Goal: Task Accomplishment & Management: Use online tool/utility

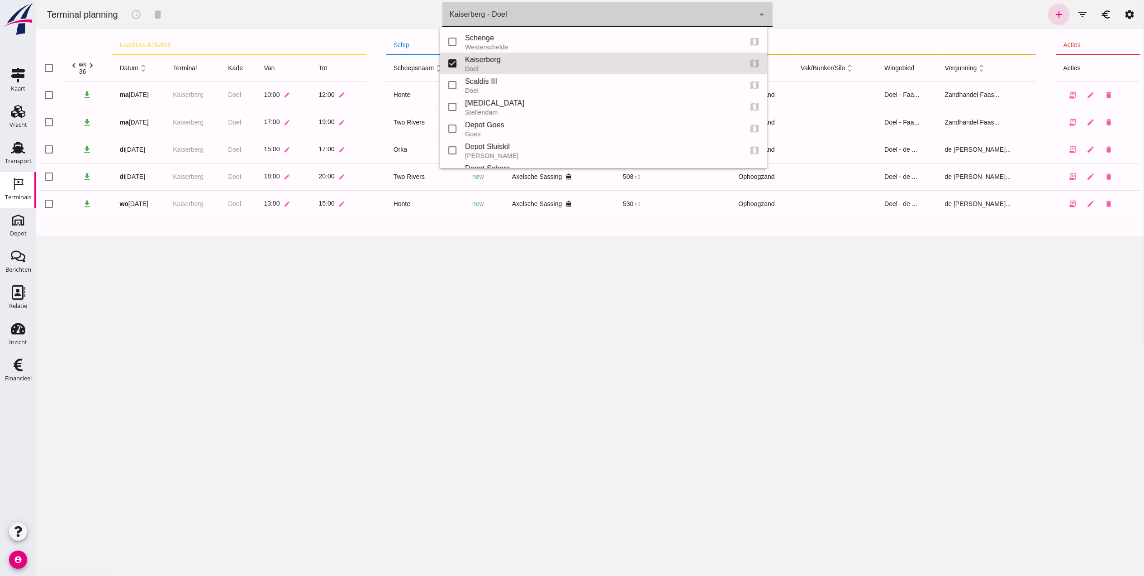
click div "Kaiserberg - Doel 7f603609-51ae-4e75-986b-c9057e559465"
click at [593, 38] on div "Schenge" at bounding box center [600, 38] width 270 height 11
type input "9c876888-926f-4f5f-969d-c779b766b815"
checkbox input "true"
checkbox input "false"
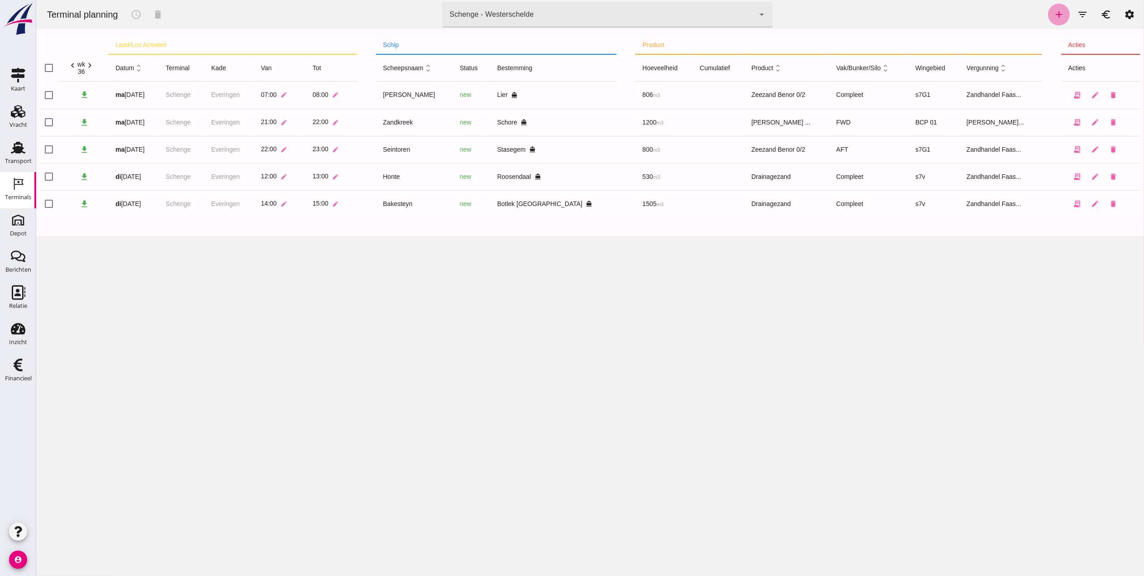
click at [1053, 15] on icon "add" at bounding box center [1058, 14] width 11 height 11
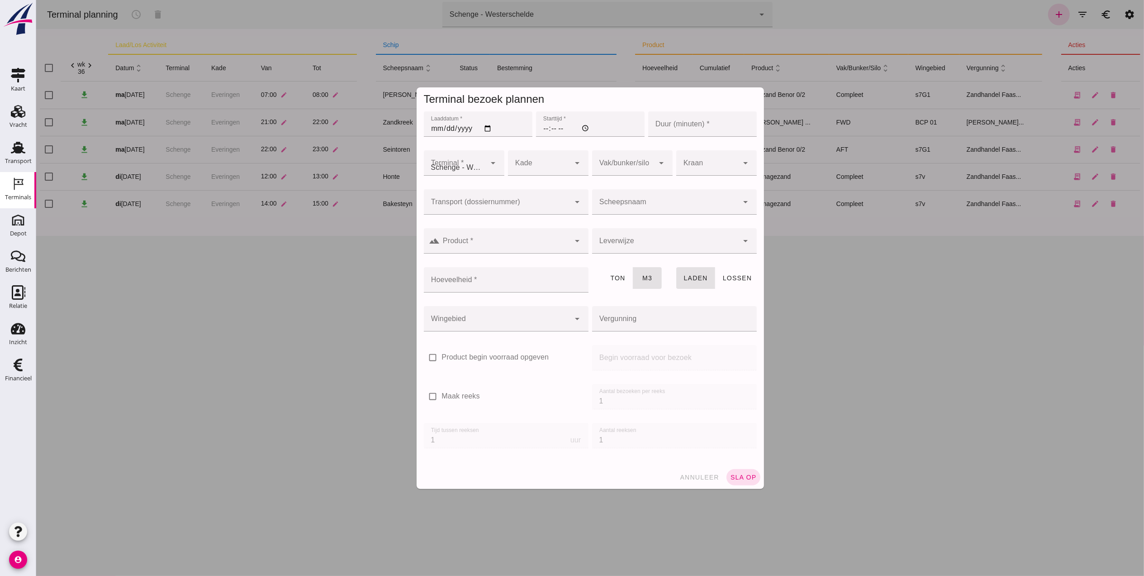
type input "Zandhandel Faasse B.V."
click at [23, 151] on icon "Transport" at bounding box center [18, 147] width 14 height 14
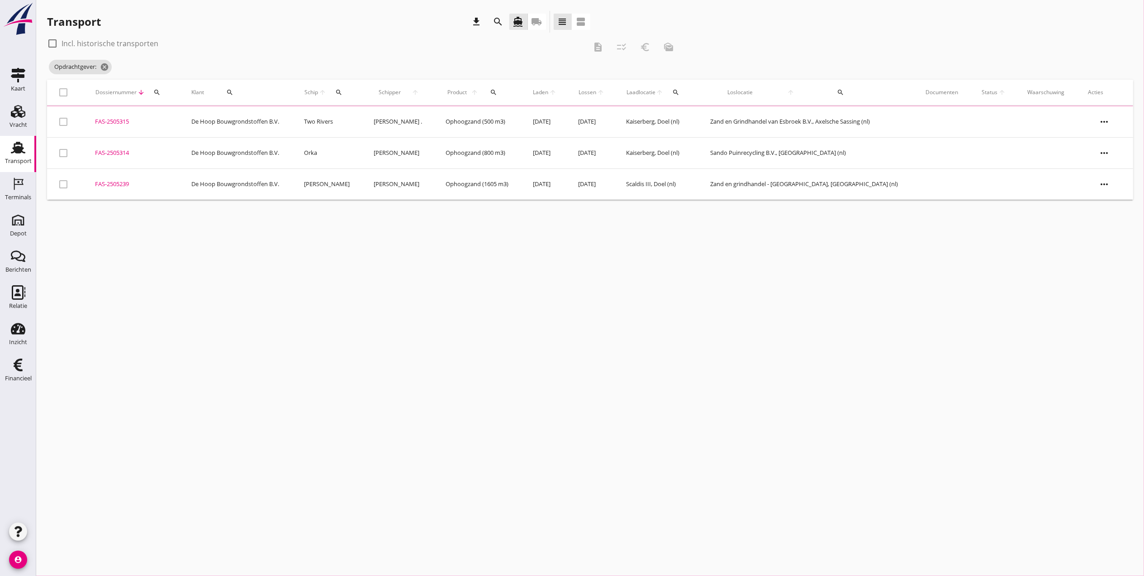
click at [25, 152] on div "Transport" at bounding box center [18, 147] width 22 height 14
click at [239, 91] on div "search" at bounding box center [230, 92] width 44 height 7
click at [309, 119] on icon "clear" at bounding box center [314, 118] width 11 height 11
click at [273, 147] on div "Delahaye Lauwers N.V." at bounding box center [268, 141] width 96 height 22
type input "Delahaye Lauwers N.V."
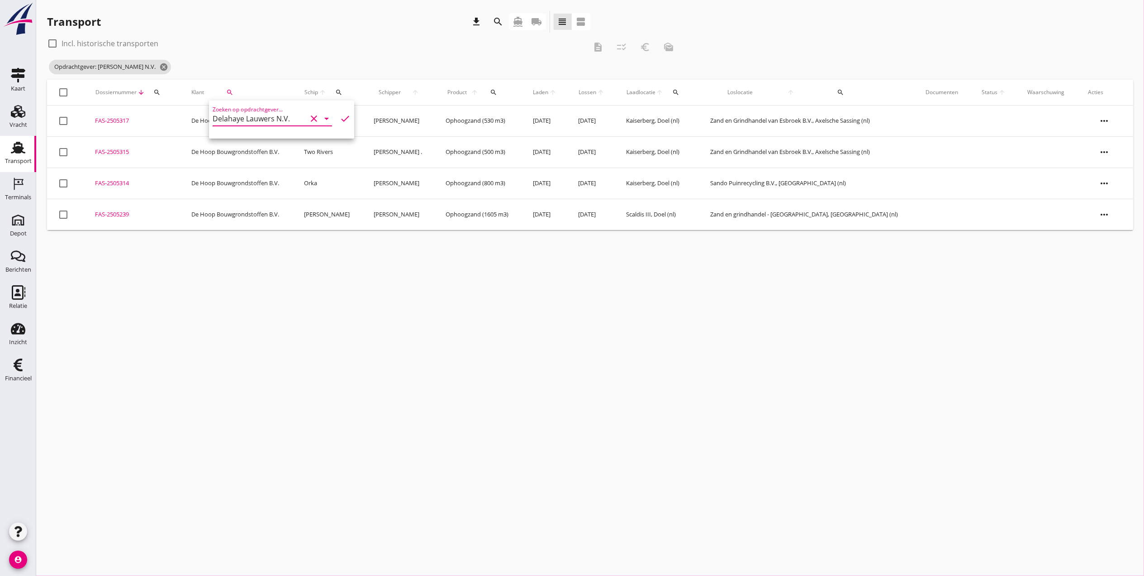
click at [340, 117] on icon "check" at bounding box center [345, 118] width 11 height 11
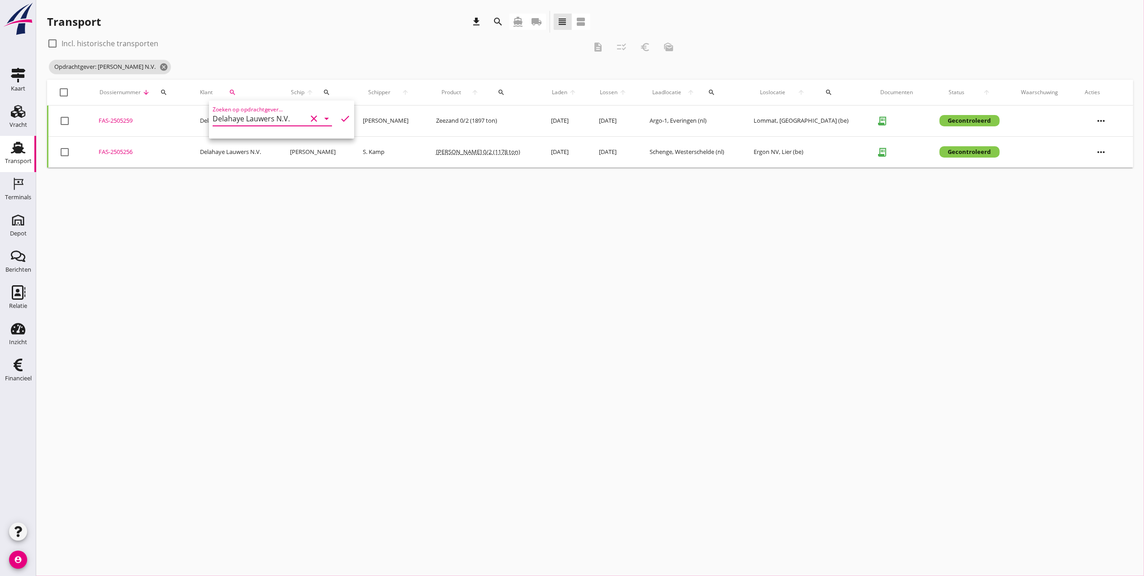
click at [136, 246] on div "cancel You are impersonating another user. Transport download search directions…" at bounding box center [590, 288] width 1108 height 576
click at [109, 124] on div "FAS-2505259" at bounding box center [139, 120] width 80 height 9
click at [14, 108] on icon "Vracht" at bounding box center [18, 111] width 14 height 14
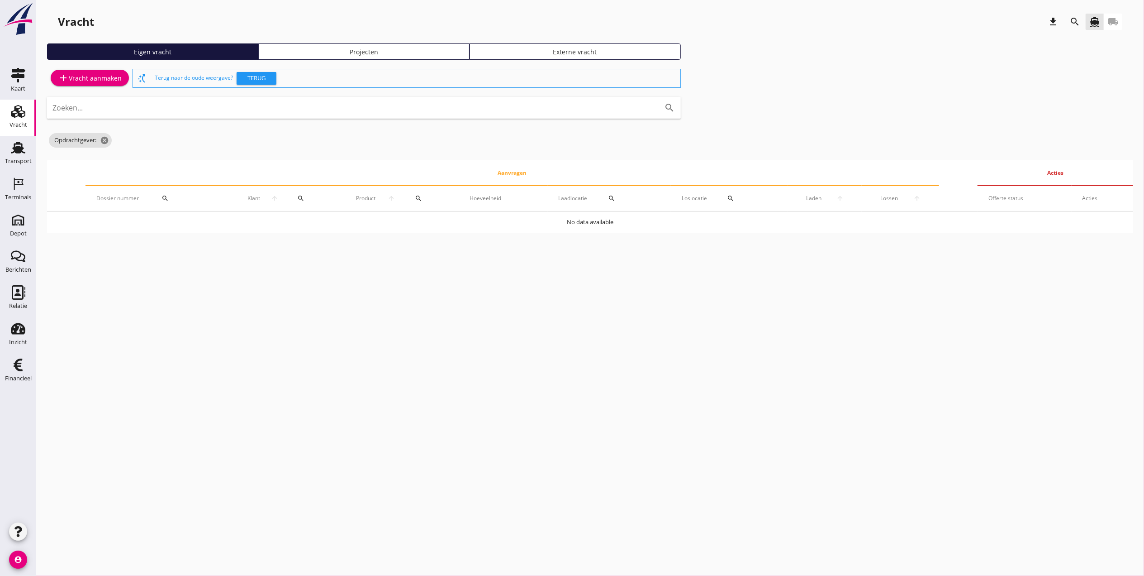
click at [343, 51] on div "Projecten" at bounding box center [363, 52] width 203 height 10
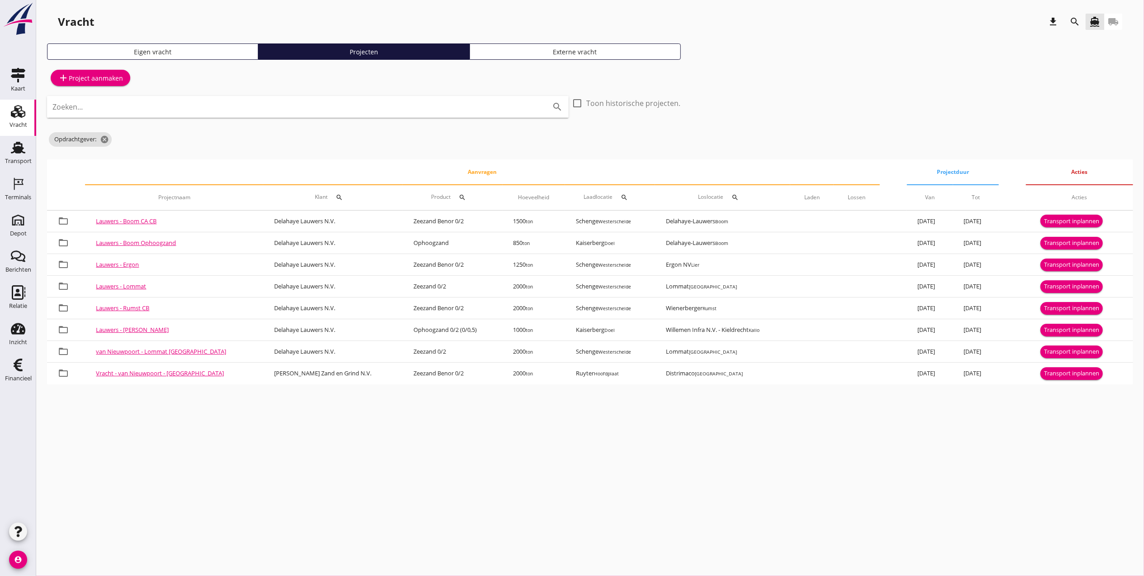
click at [205, 50] on div "Eigen vracht" at bounding box center [152, 52] width 203 height 10
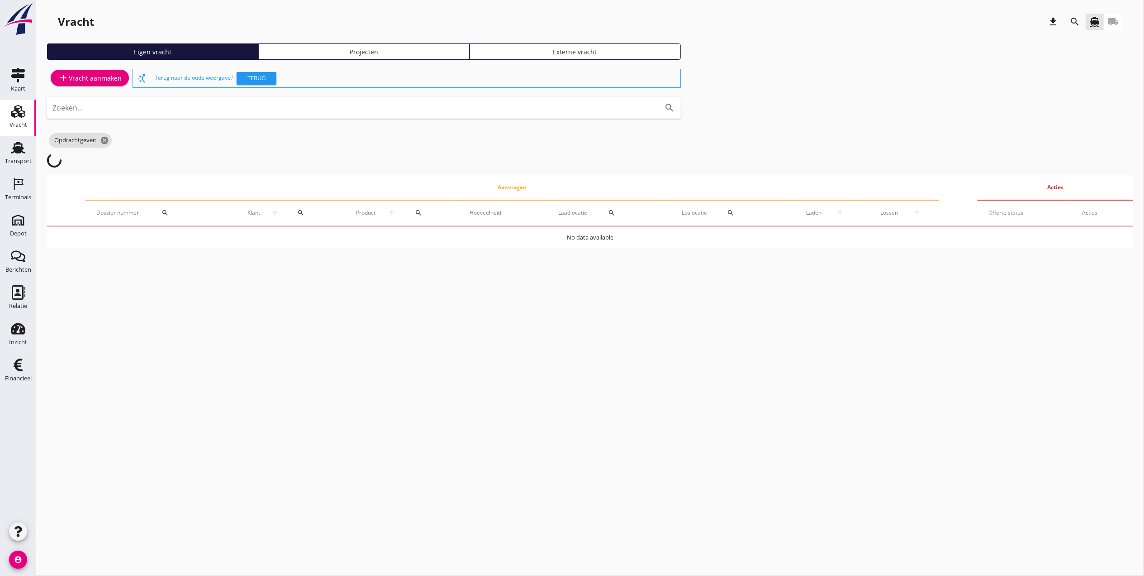
click at [319, 49] on div "Projecten" at bounding box center [363, 52] width 203 height 10
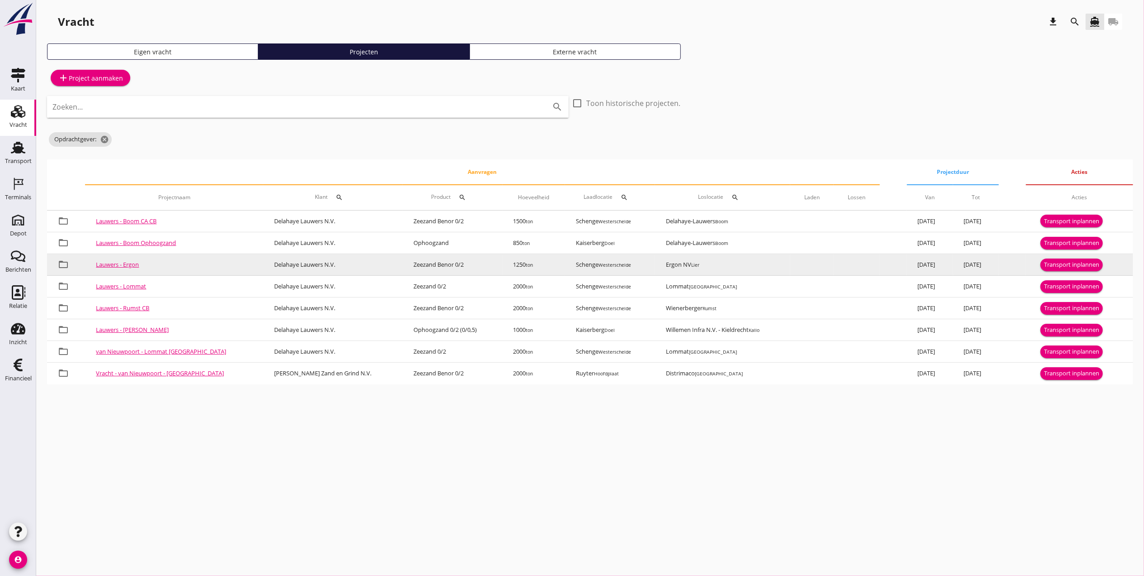
click at [132, 263] on link "Lauwers - Ergon" at bounding box center [117, 264] width 43 height 8
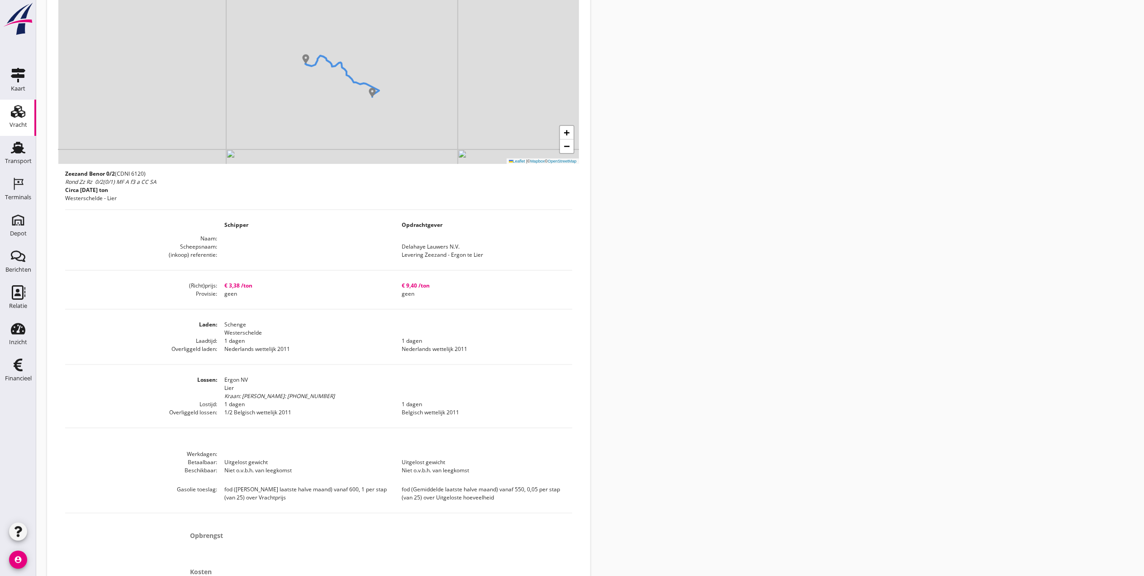
scroll to position [280, 0]
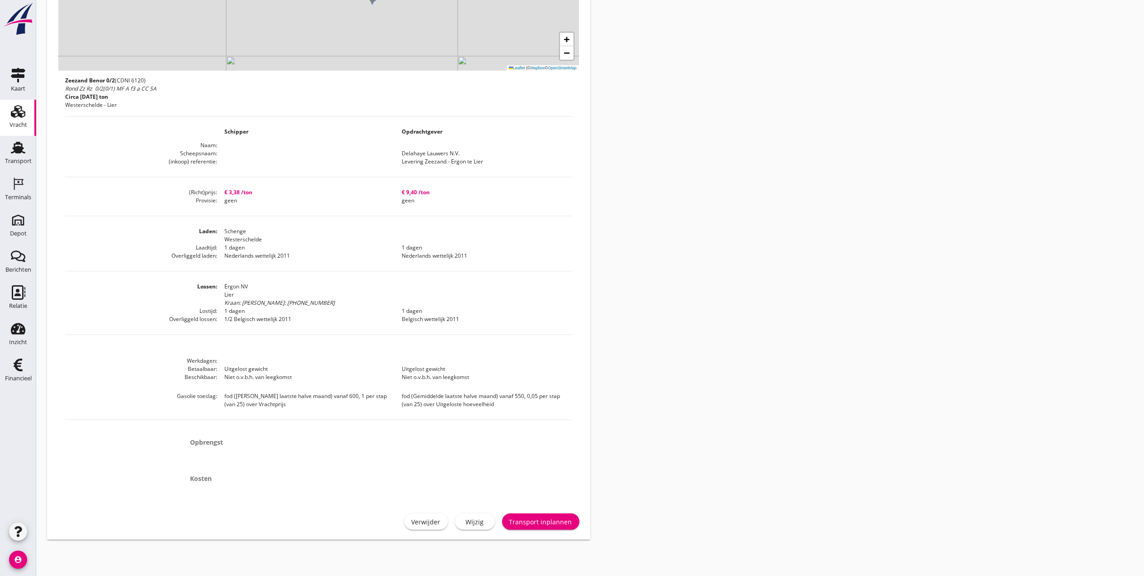
click at [554, 520] on div "Transport inplannen" at bounding box center [541, 522] width 63 height 10
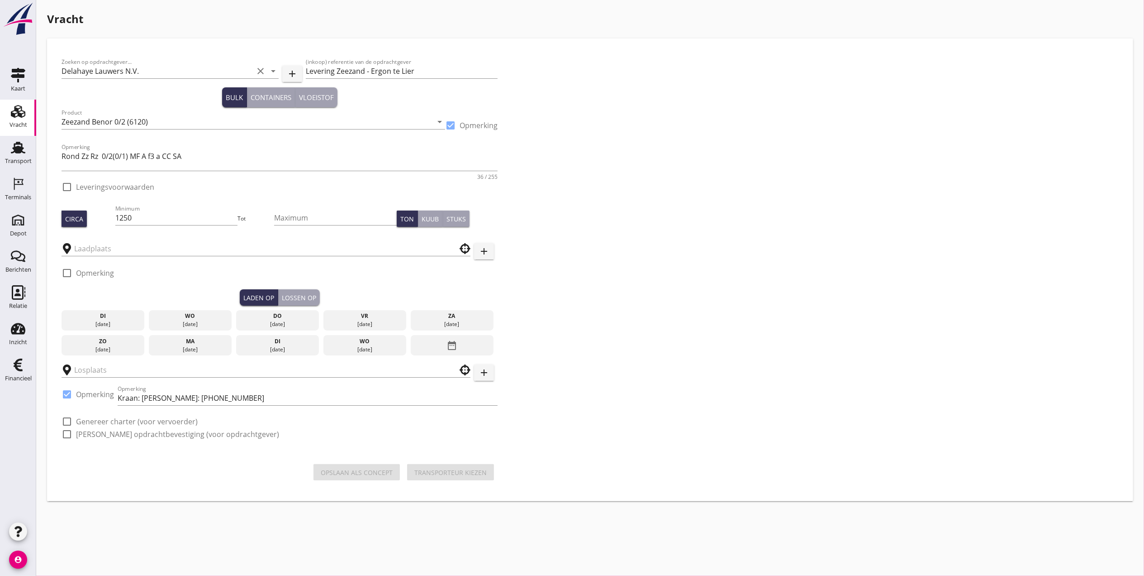
type input "Schenge"
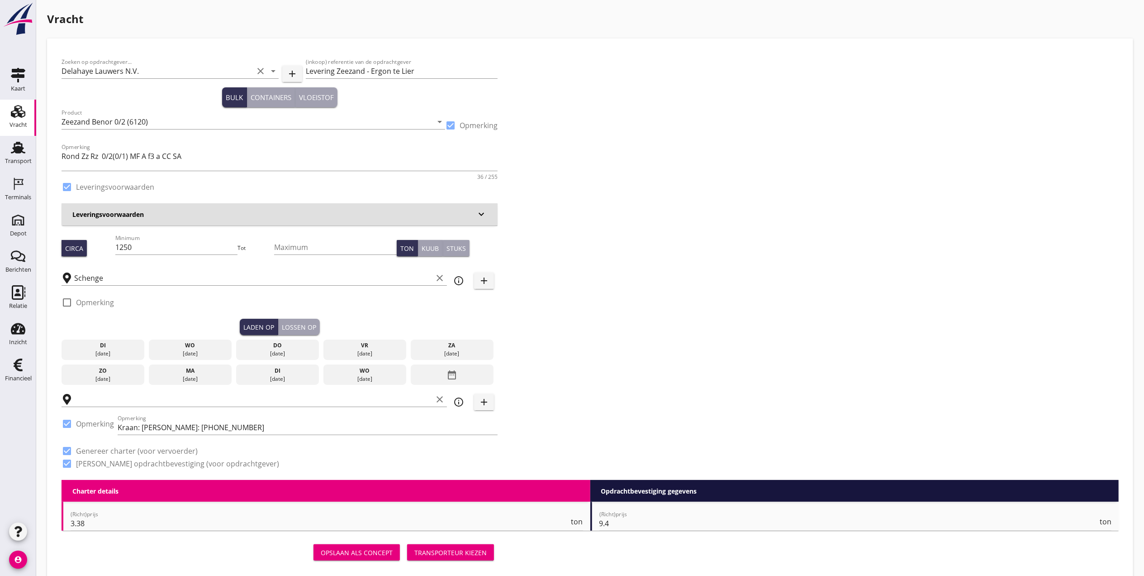
checkbox input "true"
type input "Ergon NV"
checkbox input "true"
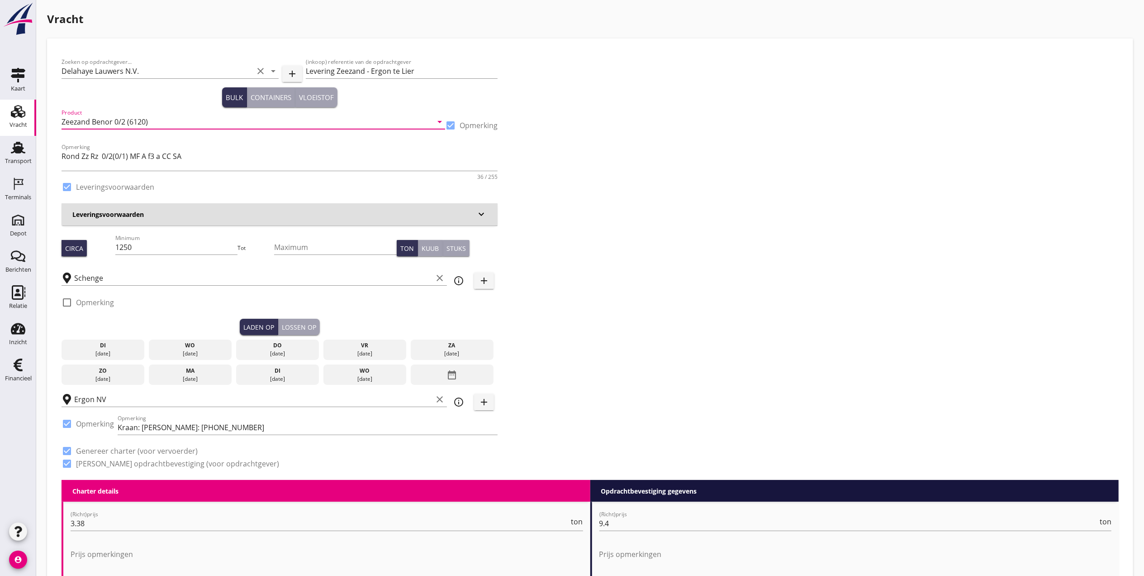
click at [145, 126] on input "Zeezand Benor 0/2 (6120)" at bounding box center [247, 121] width 371 height 14
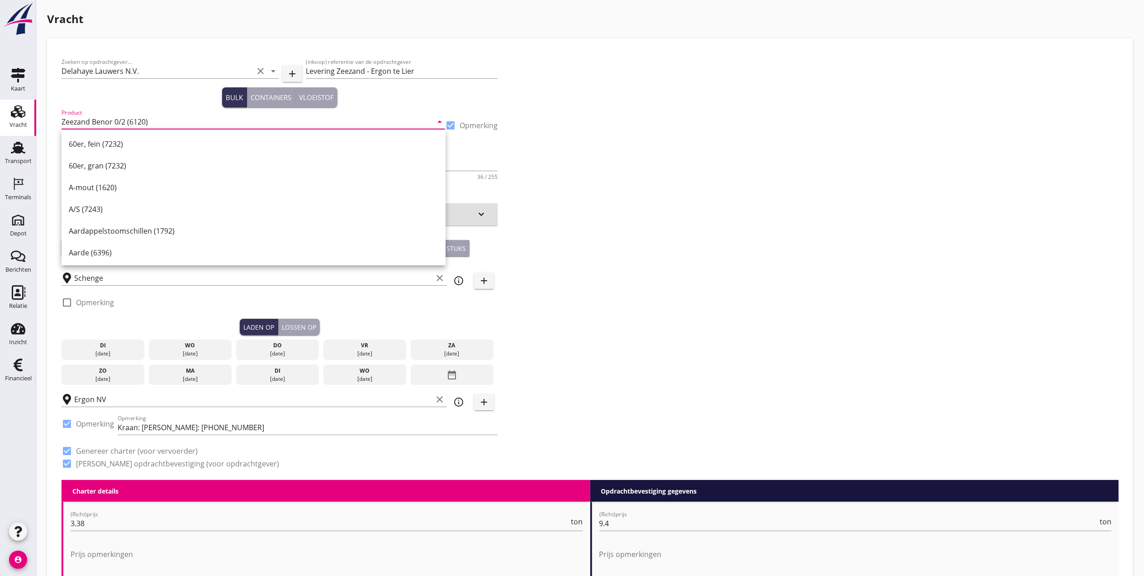
click at [792, 175] on div "Zoeken op opdrachtgever... Delahaye Lauwers N.V. clear arrow_drop_down add (ink…" at bounding box center [590, 266] width 1065 height 427
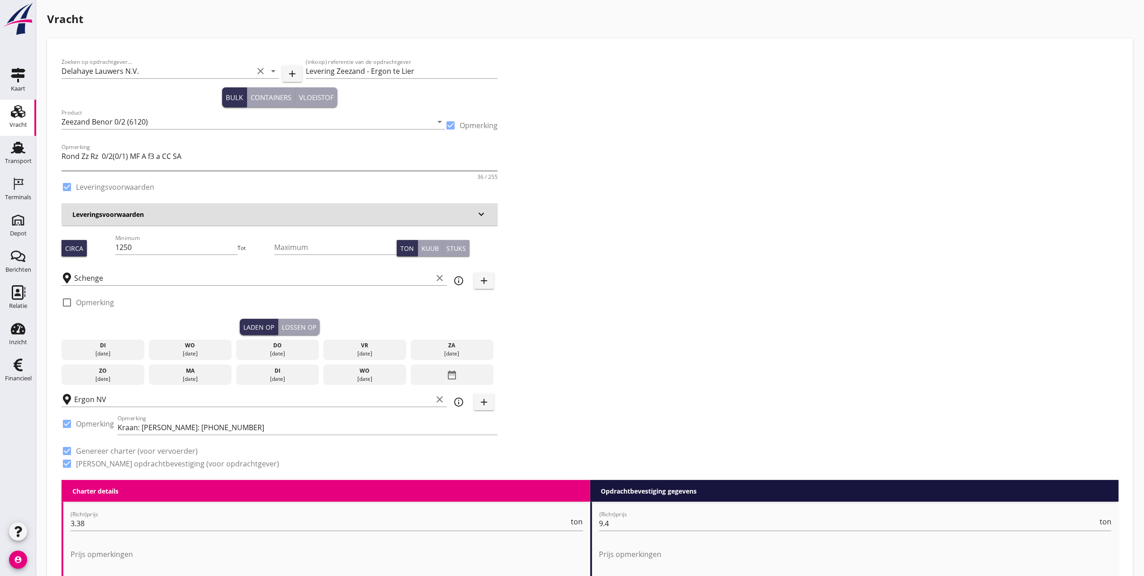
click at [235, 163] on textarea "Rond Zz Rz 0/2(0/1) MF A f3 a CC SA" at bounding box center [280, 160] width 436 height 22
click at [774, 218] on div "Zoeken op opdrachtgever... Delahaye Lauwers N.V. clear arrow_drop_down add (ink…" at bounding box center [590, 266] width 1065 height 427
click at [194, 351] on div "[DATE]" at bounding box center [190, 353] width 79 height 8
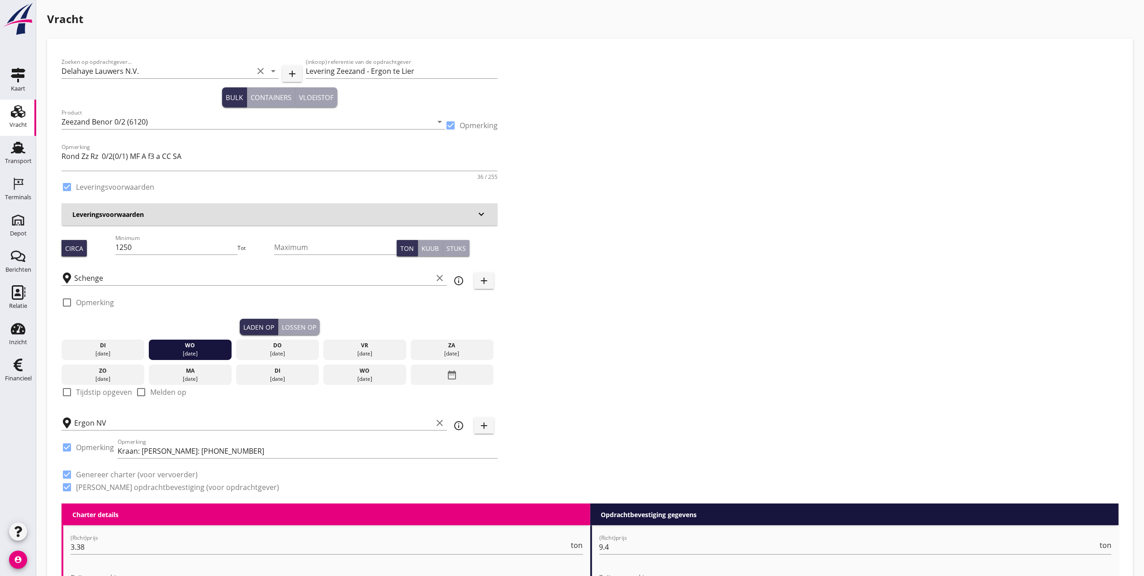
click at [296, 326] on div "Lossen op" at bounding box center [299, 327] width 34 height 10
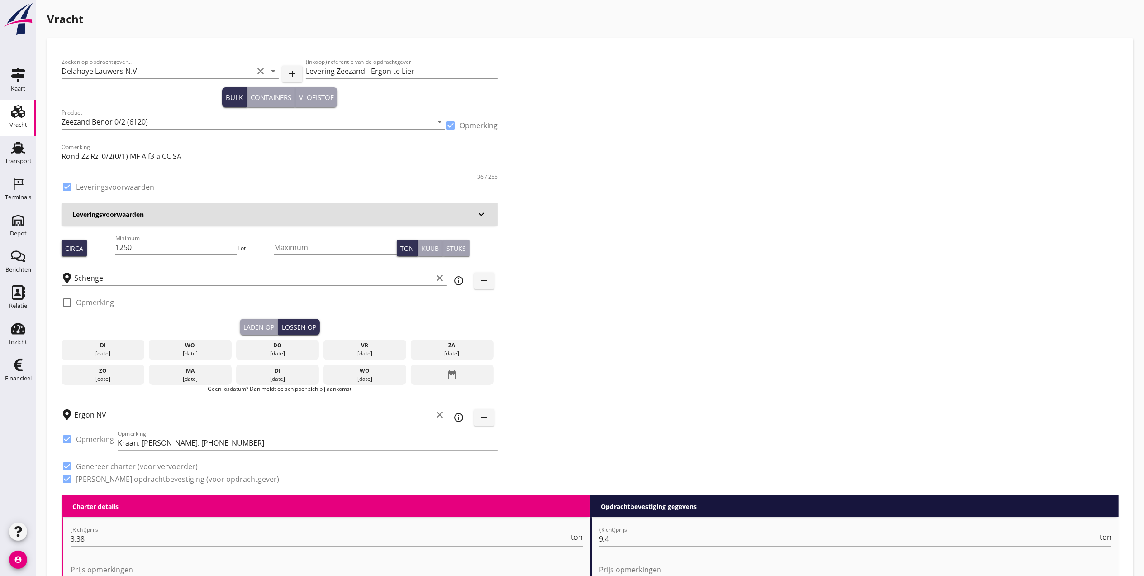
click at [284, 349] on div "[DATE]" at bounding box center [277, 353] width 79 height 8
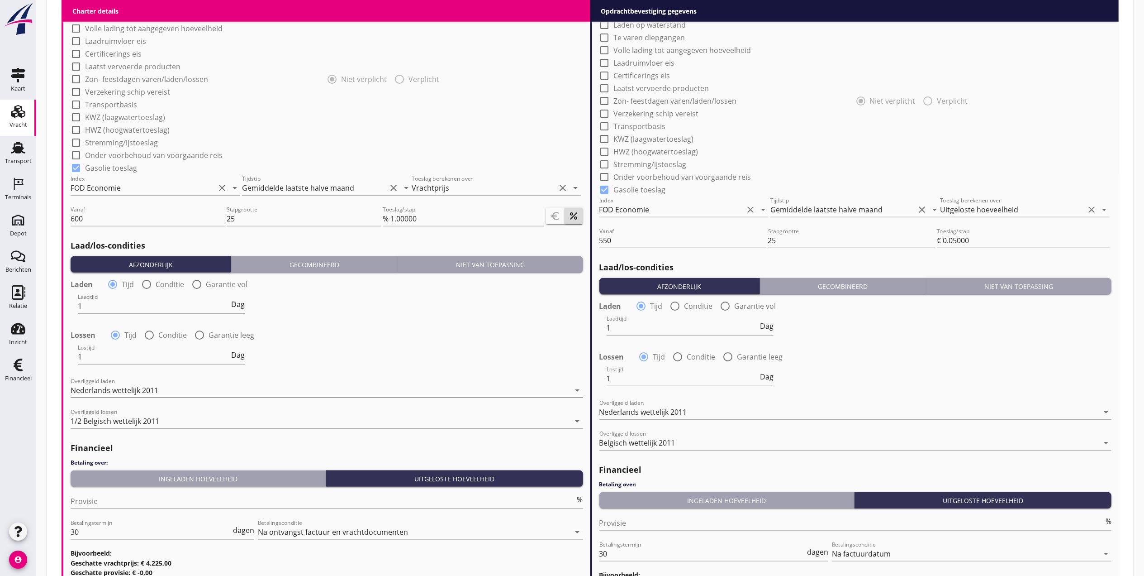
scroll to position [928, 0]
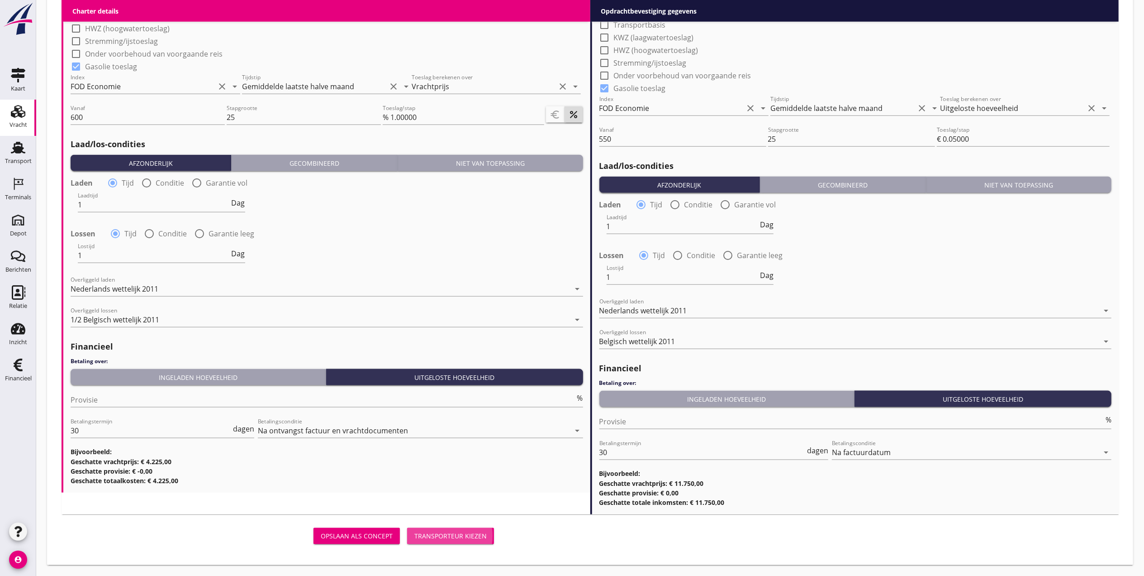
click at [451, 536] on div "Transporteur kiezen" at bounding box center [450, 536] width 72 height 10
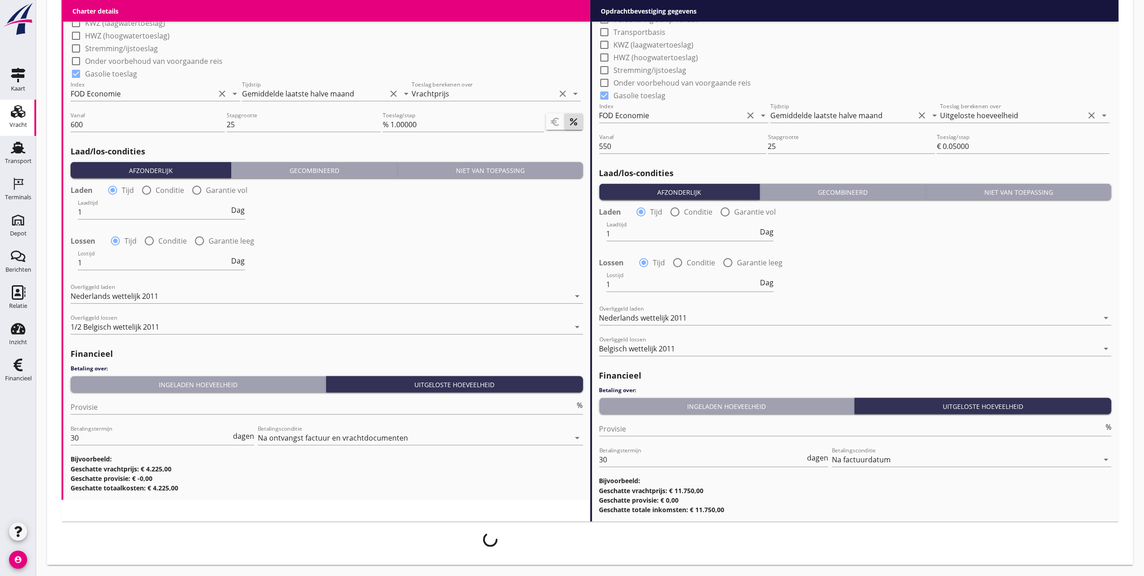
scroll to position [920, 0]
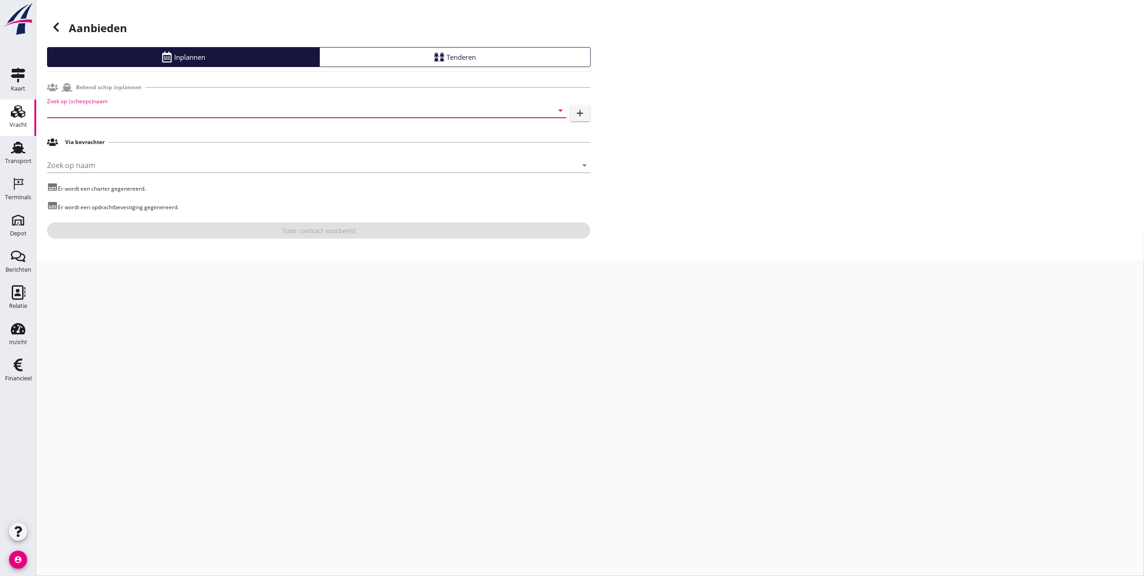
click at [197, 109] on input "Zoek op (scheeps)naam" at bounding box center [294, 110] width 494 height 14
click at [154, 115] on input "Zoek op (scheeps)naam" at bounding box center [294, 110] width 494 height 14
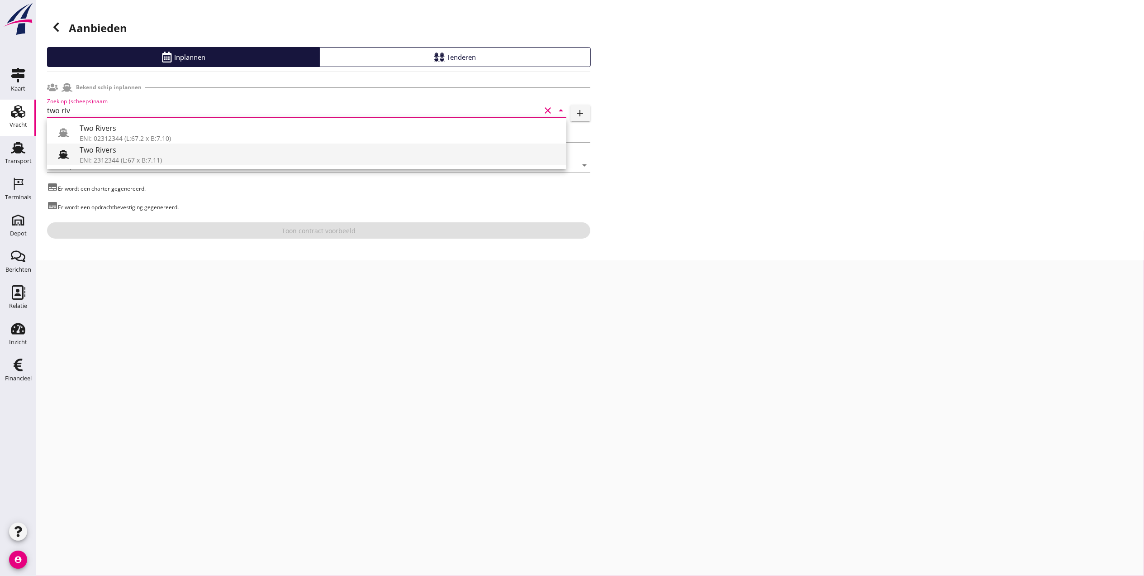
click at [167, 152] on div "Two Rivers" at bounding box center [320, 149] width 480 height 11
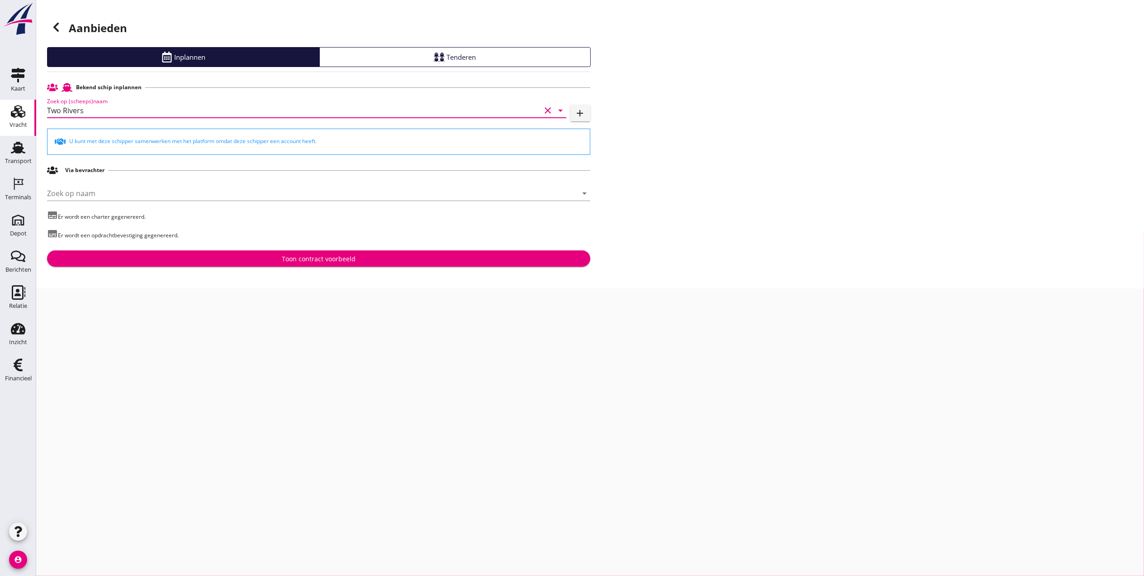
type input "Two Rivers"
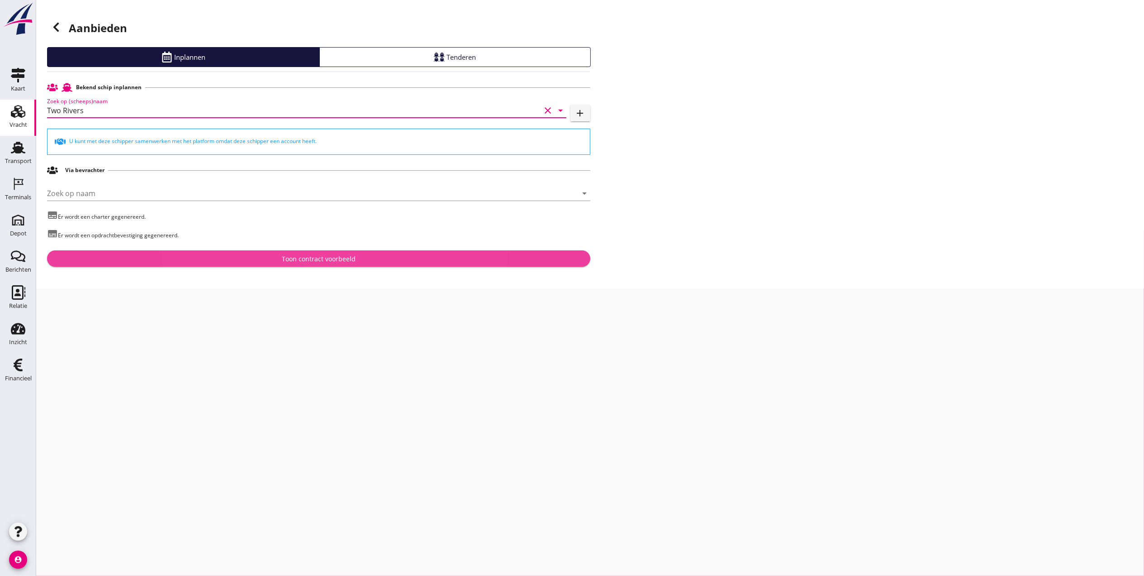
click at [281, 260] on div "Toon contract voorbeeld" at bounding box center [318, 259] width 529 height 10
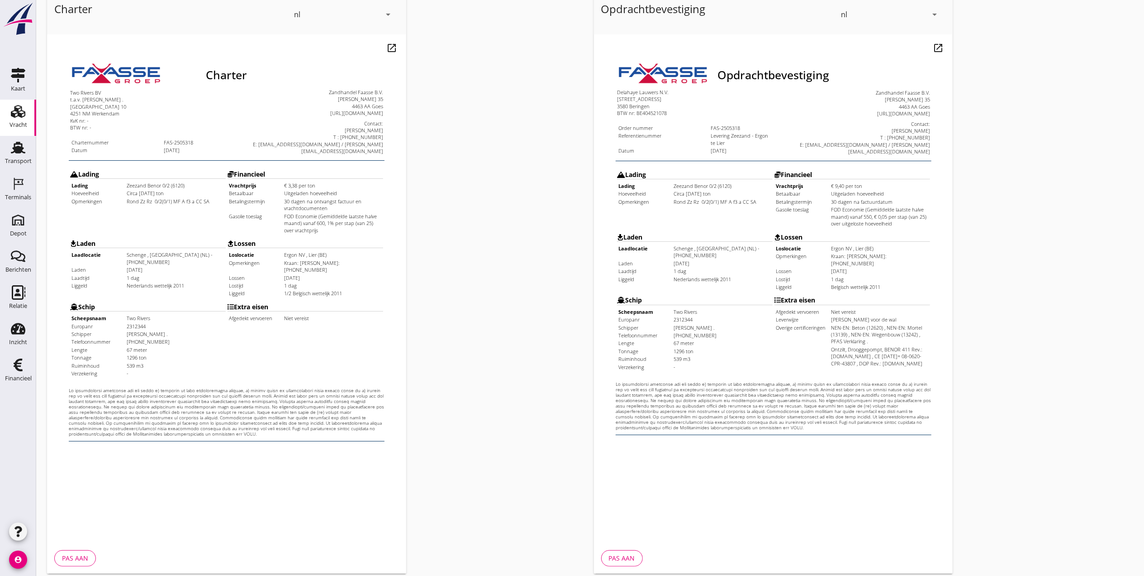
scroll to position [94, 0]
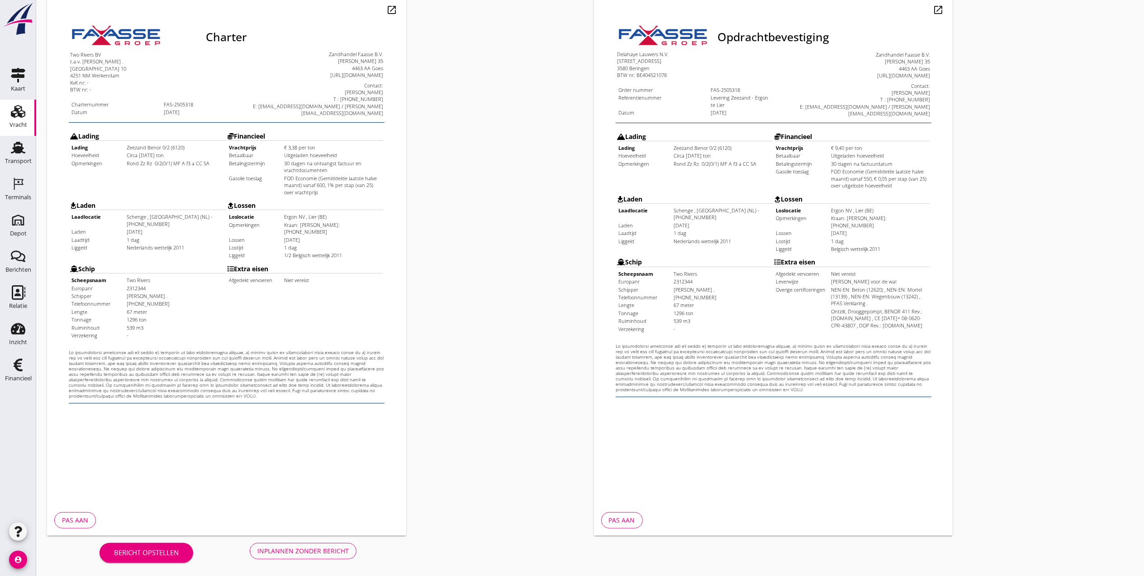
click at [341, 552] on div "Inplannen zonder bericht" at bounding box center [302, 551] width 91 height 10
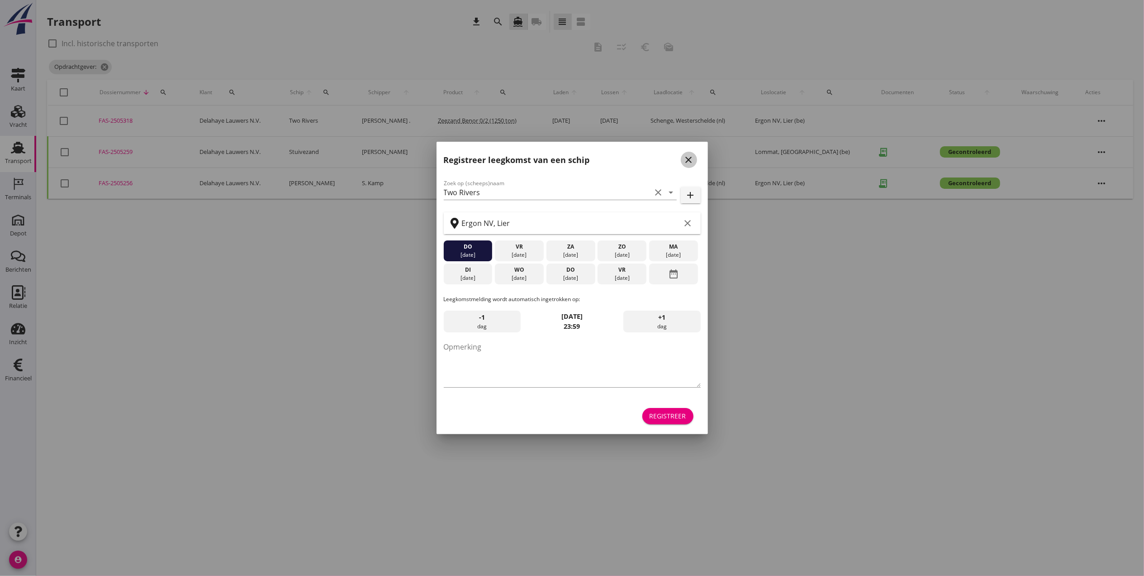
click at [690, 157] on icon "close" at bounding box center [689, 159] width 11 height 11
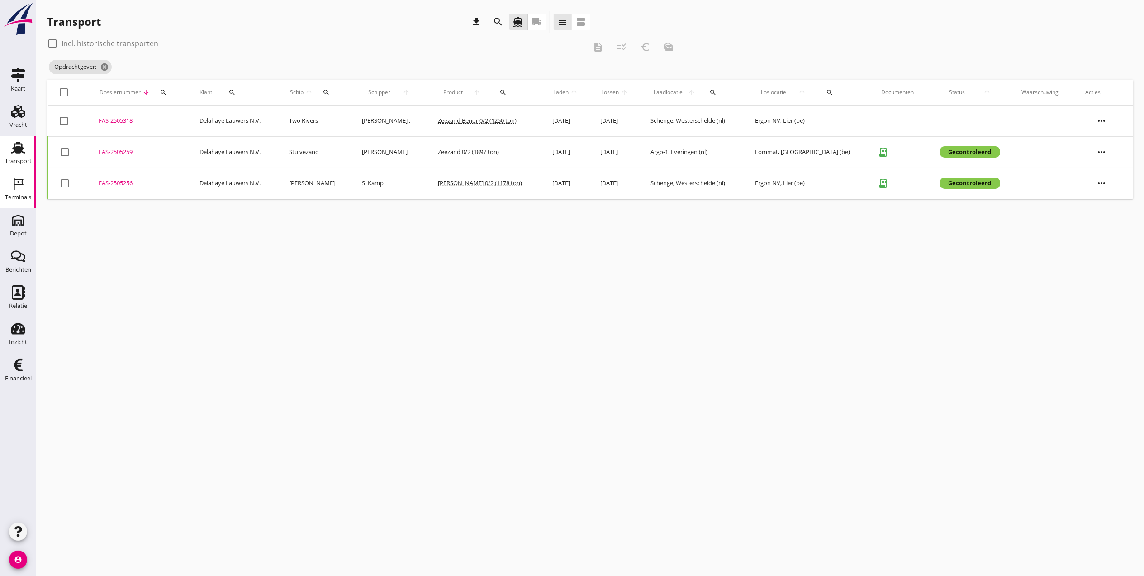
click at [21, 194] on div "Terminals" at bounding box center [18, 197] width 26 height 6
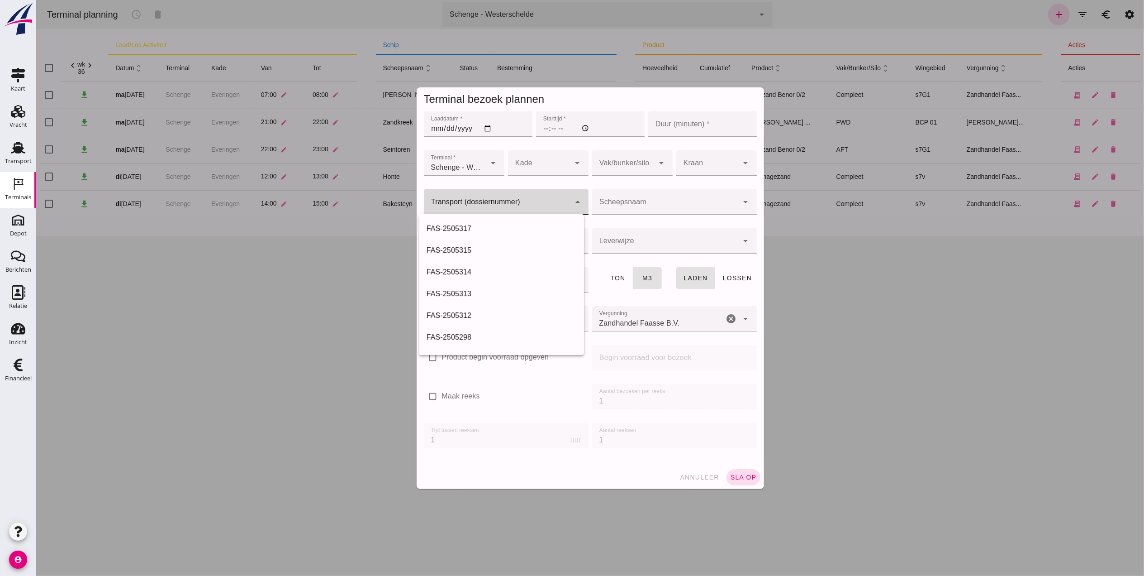
click div
drag, startPoint x: 458, startPoint y: 229, endPoint x: 460, endPoint y: 261, distance: 32.2
click at [459, 227] on div "FAS-2505318" at bounding box center [501, 228] width 150 height 11
type input "FAS-2505318"
type input "franco_on_shore"
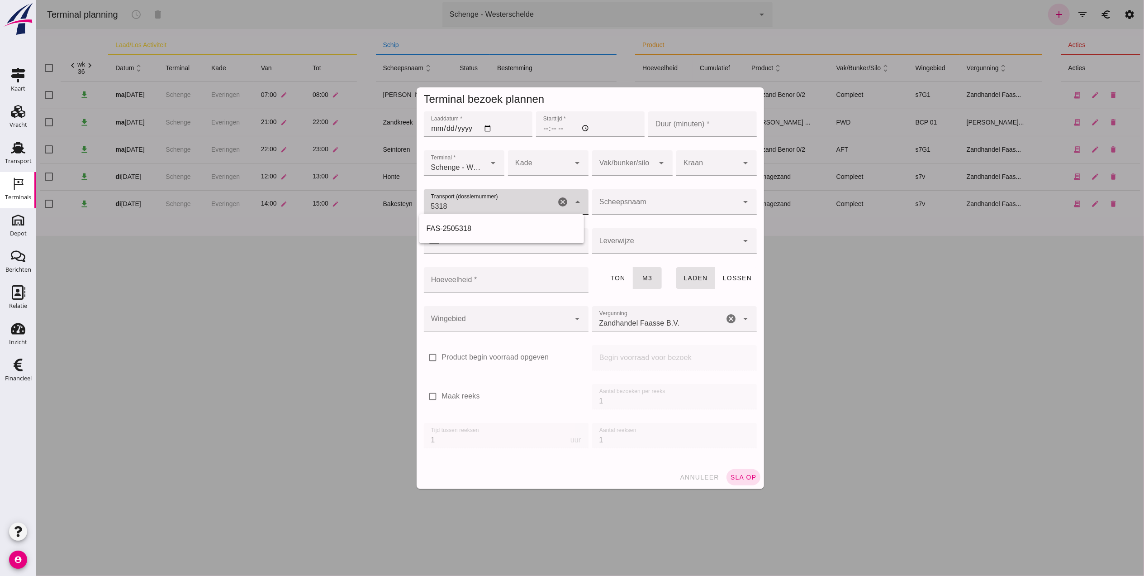
type input "539"
type input "FAS-2505318"
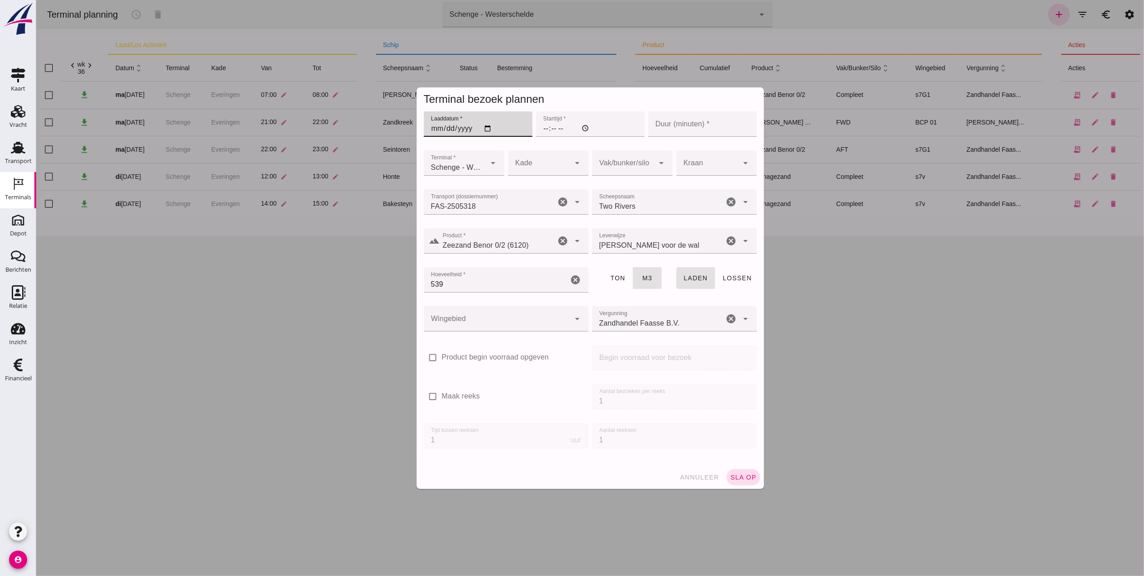
click input "Laaddatum *"
type input "[DATE]"
click input "Starttijd *"
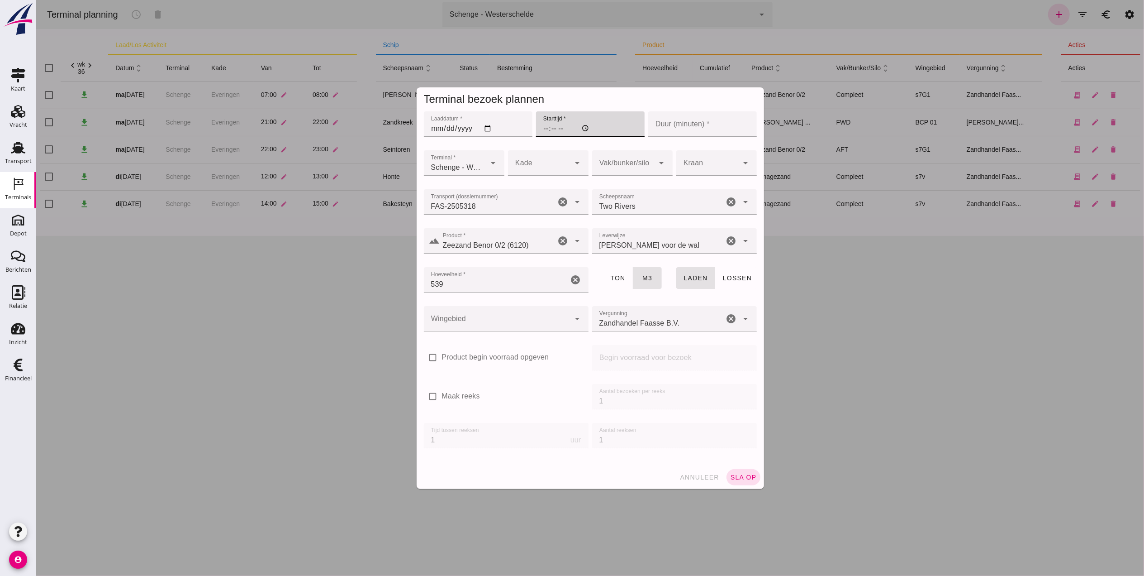
type input "12:00"
click input "Duur (minuten) *"
type input "60"
click div
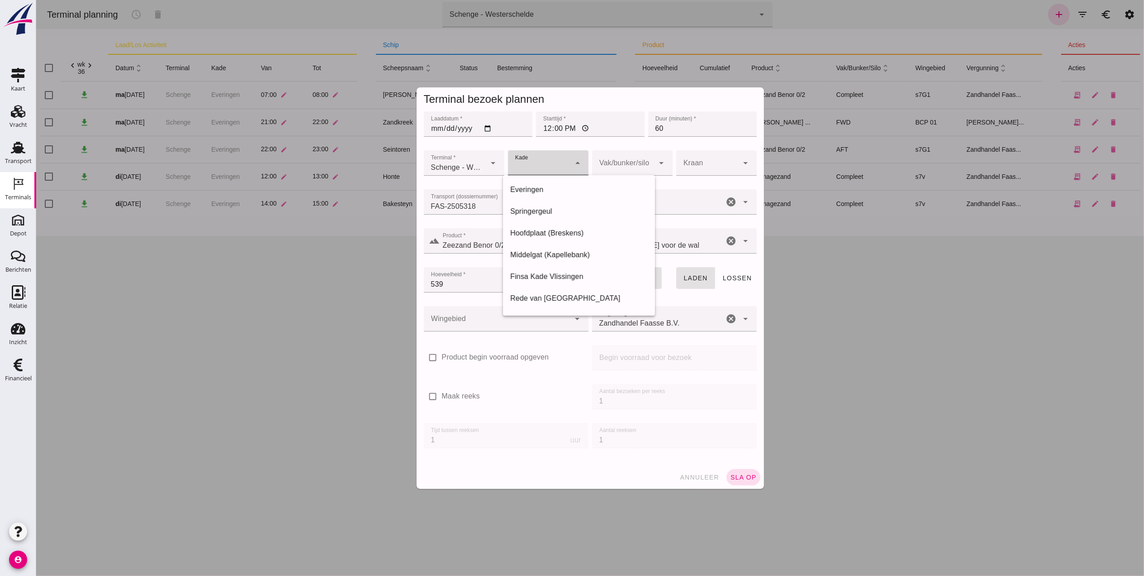
click at [475, 165] on span "Schenge - Westerschelde" at bounding box center [457, 167] width 52 height 11
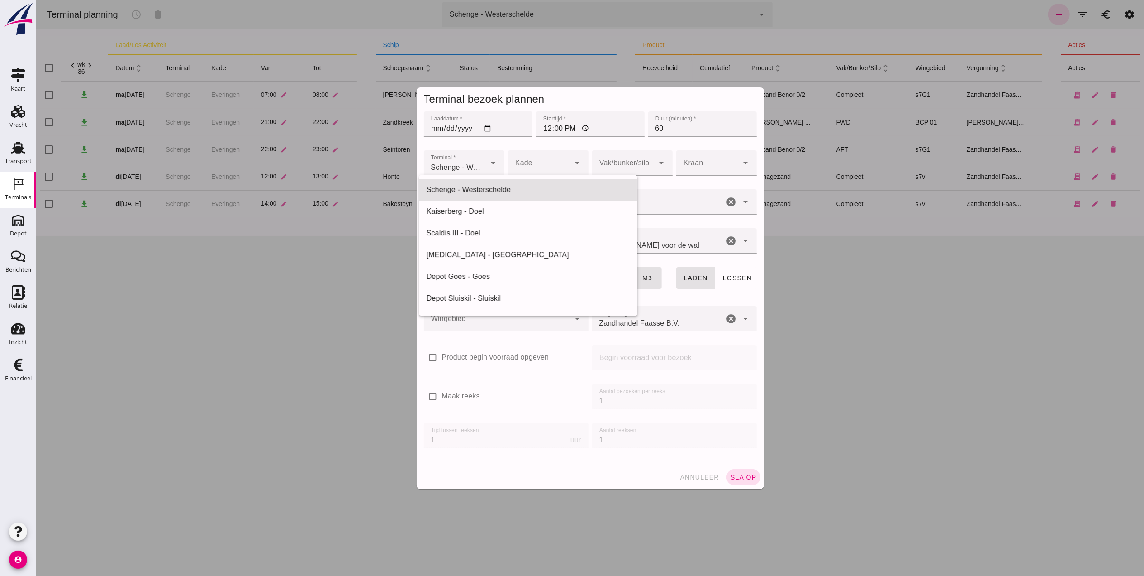
click at [541, 138] on div at bounding box center [590, 142] width 109 height 10
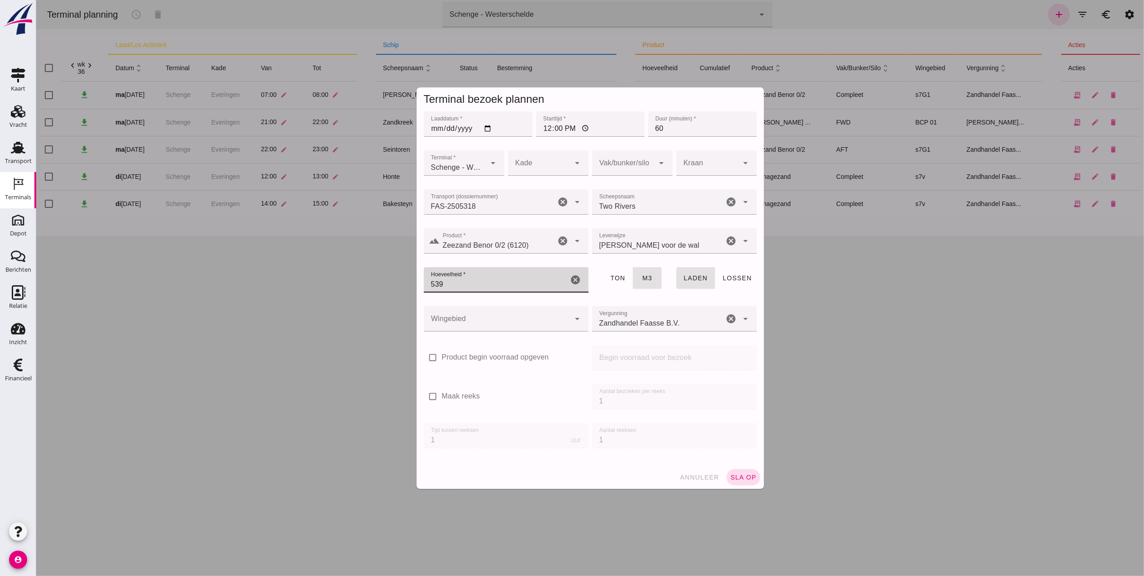
drag, startPoint x: 518, startPoint y: 286, endPoint x: 253, endPoint y: 284, distance: 264.3
click div "Terminal bezoek plannen Laaddatum * Laaddatum * [DATE] Starttijd * Starttijd * …"
type input "508"
click div
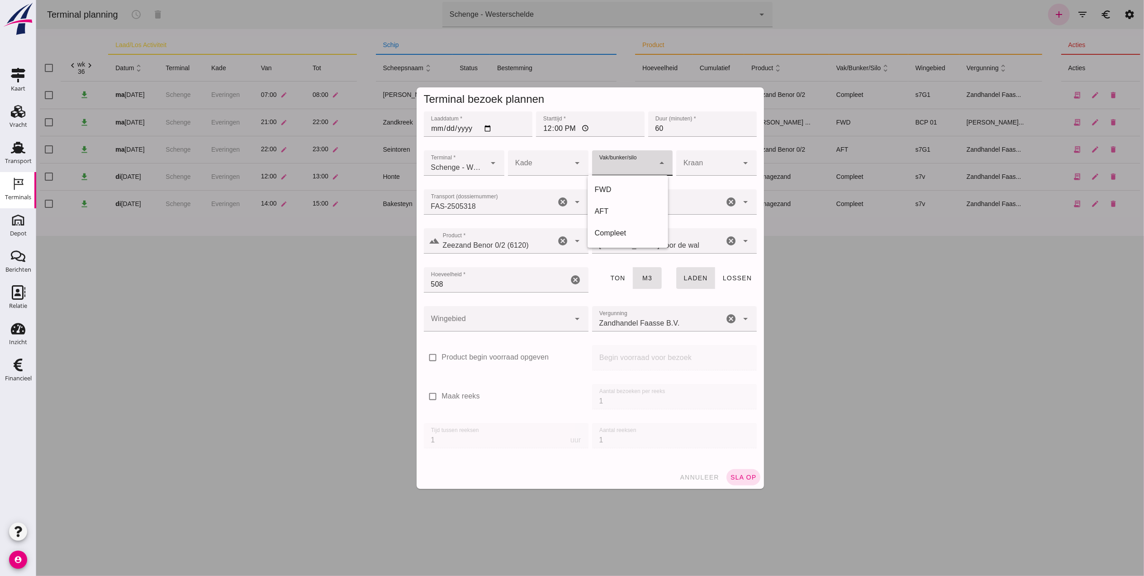
click div
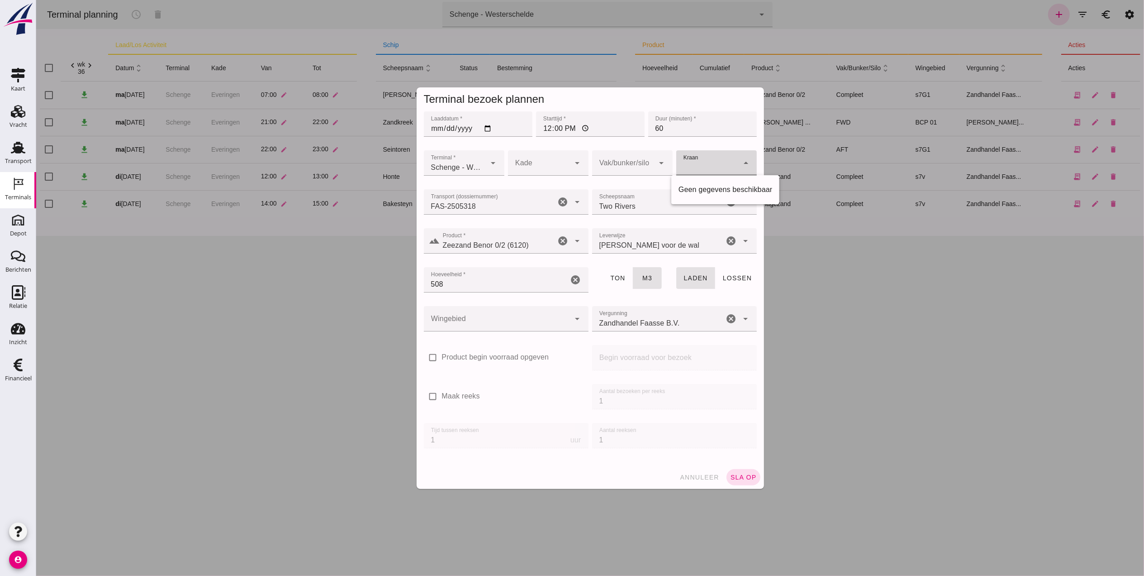
click div
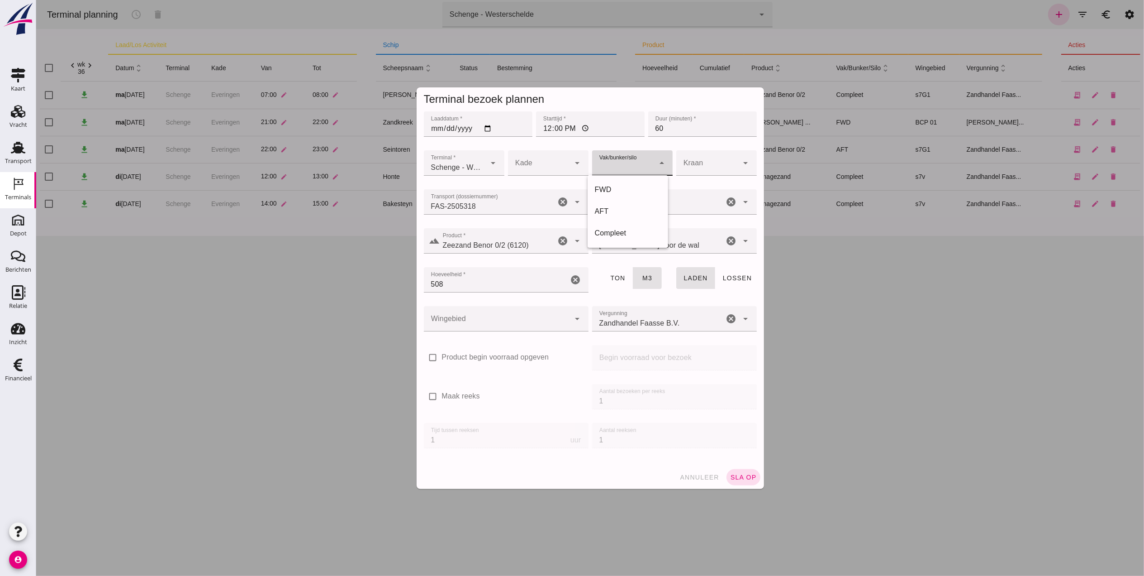
click div
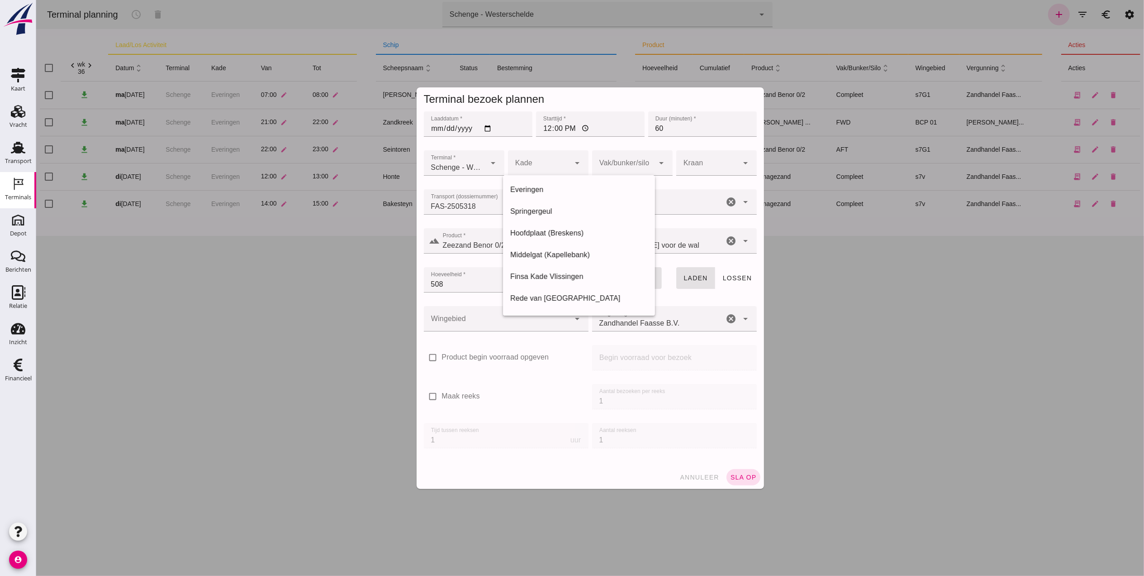
click at [705, 298] on div "laden lossen" at bounding box center [716, 284] width 84 height 39
click div
click at [551, 187] on div "Everingen" at bounding box center [579, 189] width 138 height 11
type input "7"
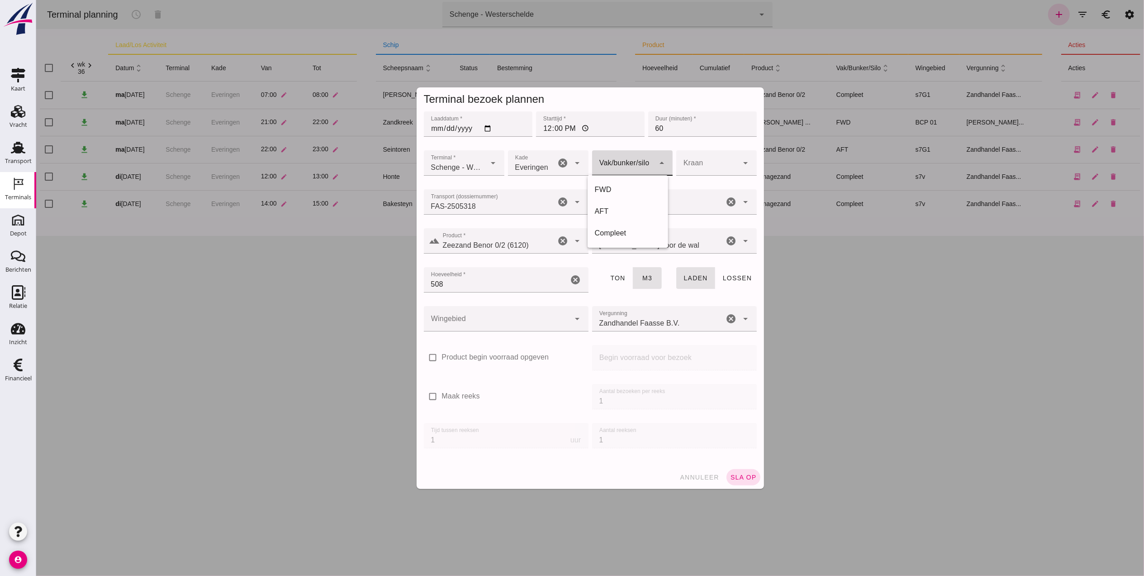
click div
click at [614, 229] on div "Compleet" at bounding box center [628, 233] width 66 height 11
type input "291"
click div
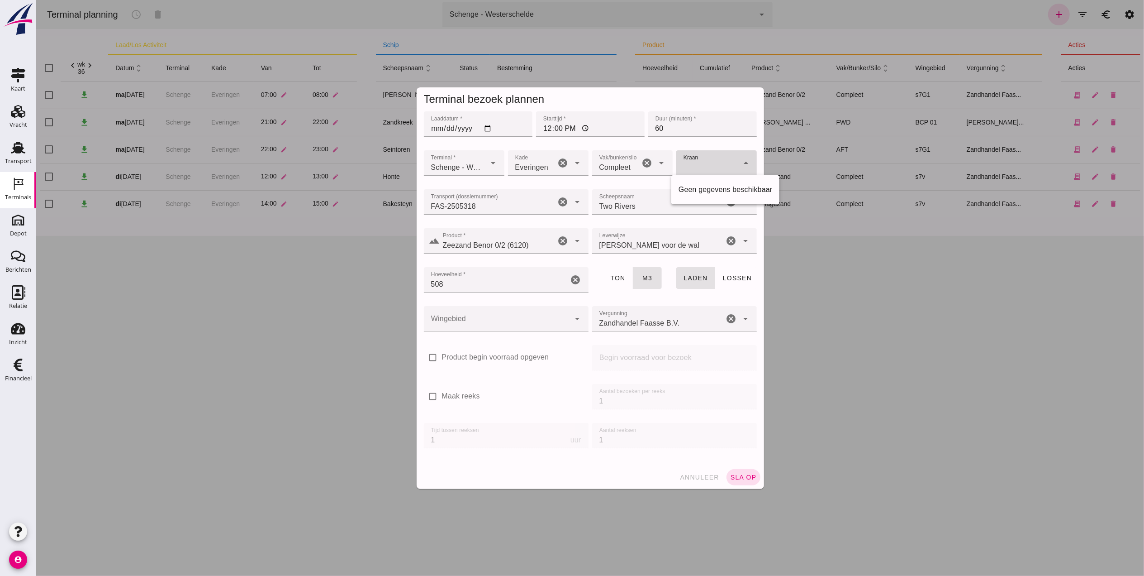
click div
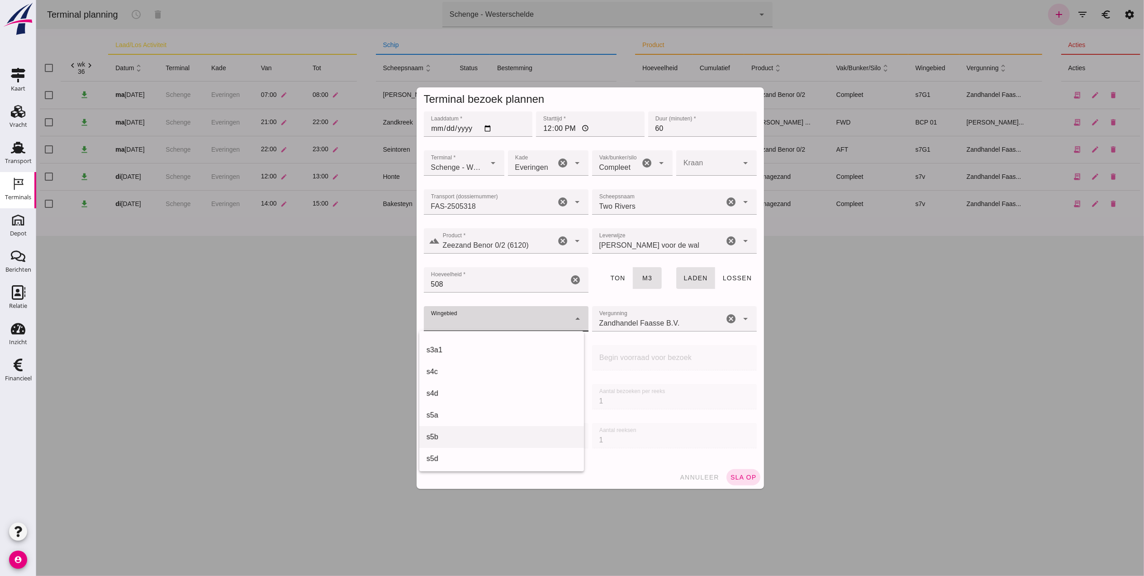
scroll to position [241, 0]
click at [487, 427] on div "s7G1" at bounding box center [501, 429] width 150 height 11
type input "224"
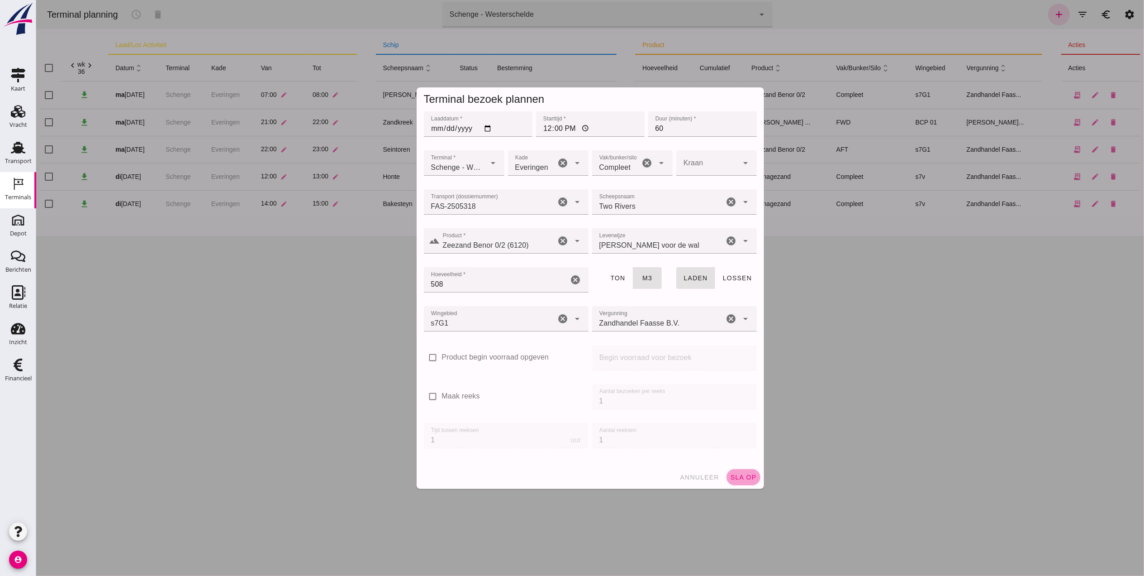
click button "sla op"
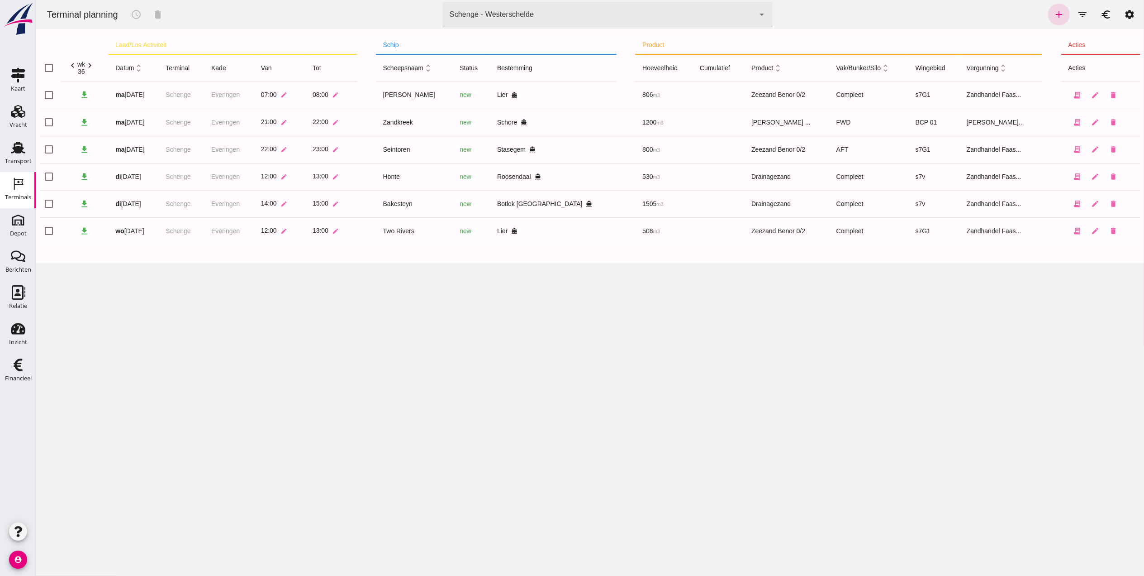
click div "Schenge - Westerschelde 9c876888-926f-4f5f-969d-c779b766b815"
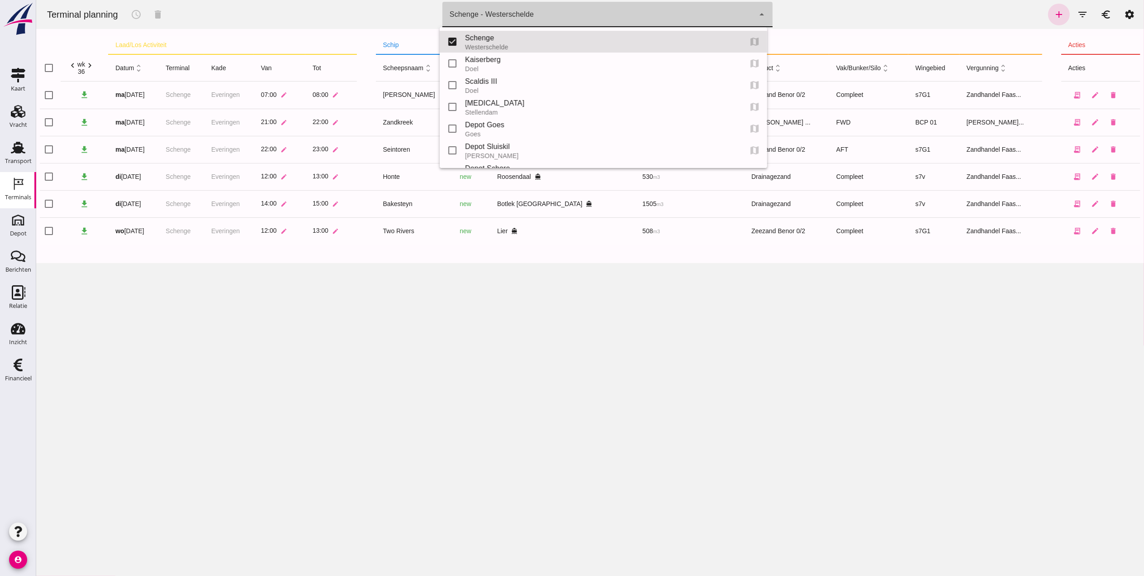
click at [711, 353] on div "Terminal planning schedule delete terminal Schenge - Westerschelde 9c876888-926…" at bounding box center [590, 288] width 1108 height 576
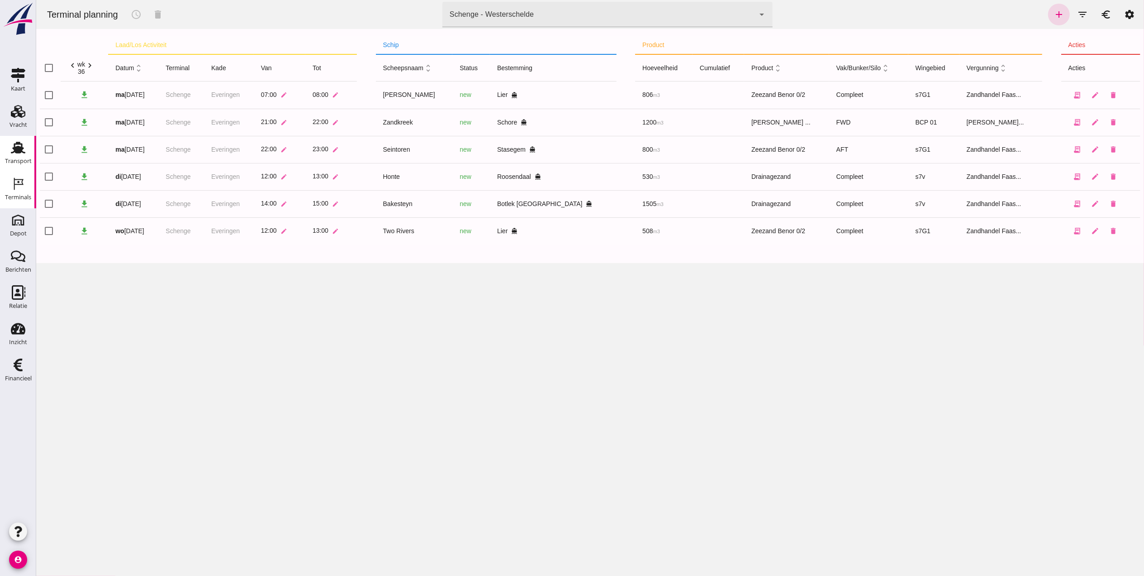
click at [17, 147] on use at bounding box center [18, 148] width 14 height 12
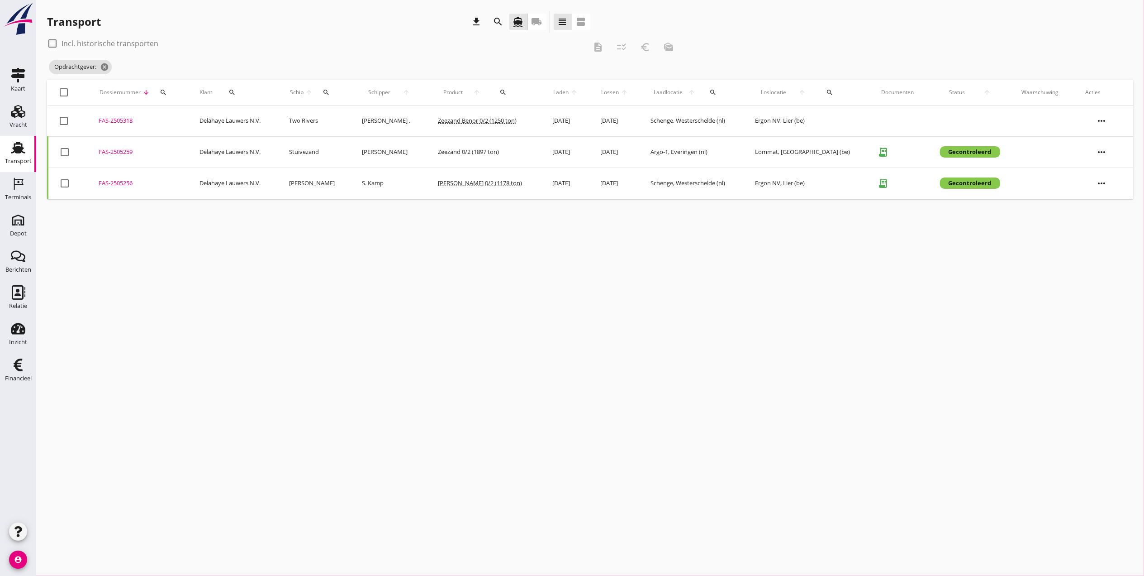
click at [237, 96] on button "search" at bounding box center [232, 92] width 32 height 16
click at [281, 116] on input "Zoeken op opdrachtgever..." at bounding box center [270, 118] width 94 height 14
type input "F"
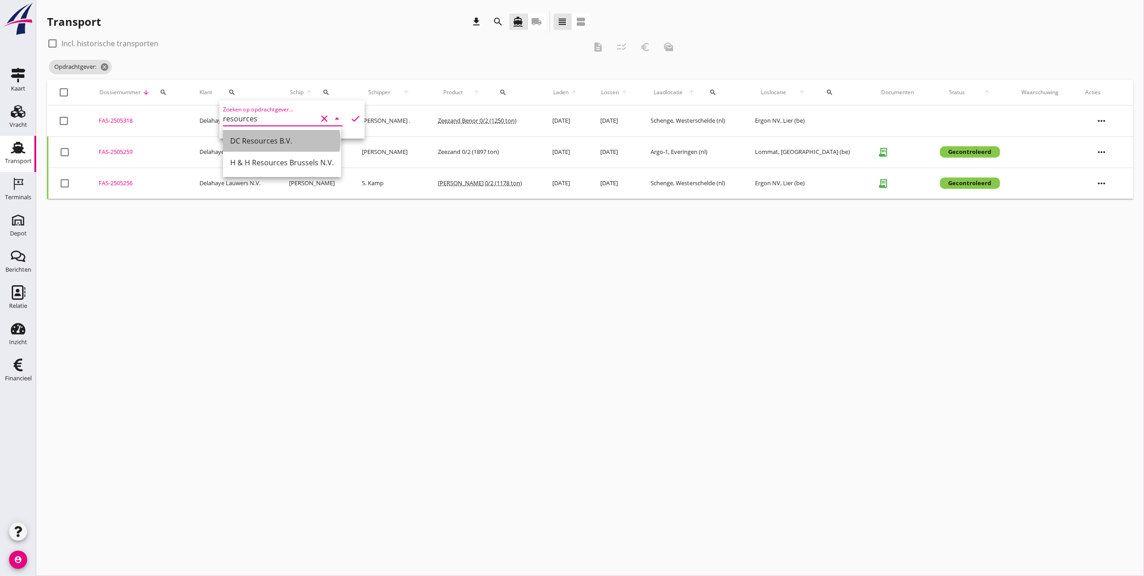
click at [294, 143] on div "DC Resources B.V." at bounding box center [282, 140] width 104 height 11
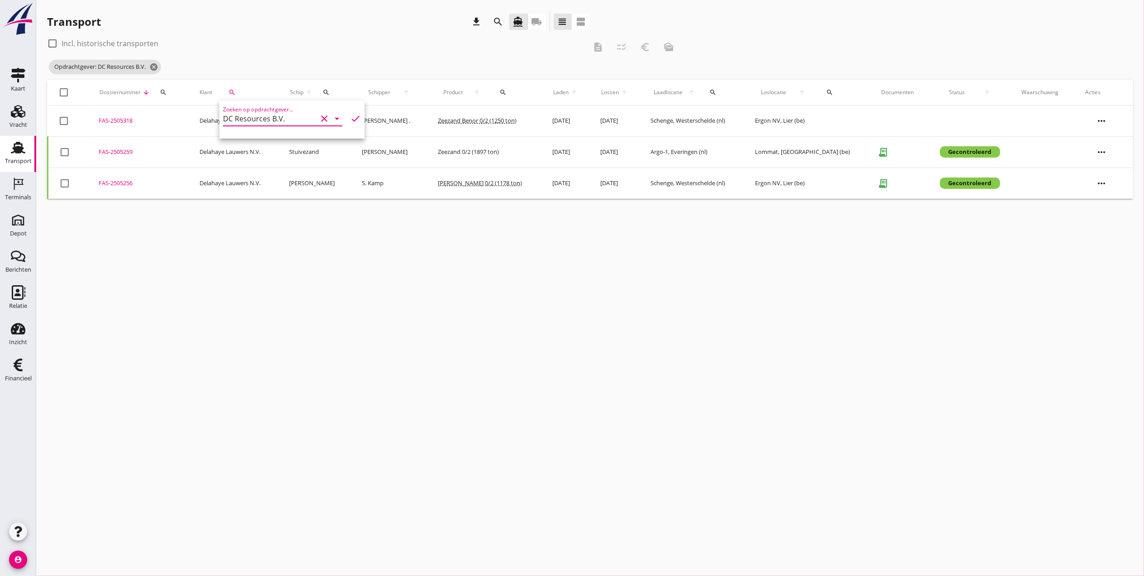
type input "DC Resources B.V."
click at [350, 122] on icon "check" at bounding box center [355, 118] width 11 height 11
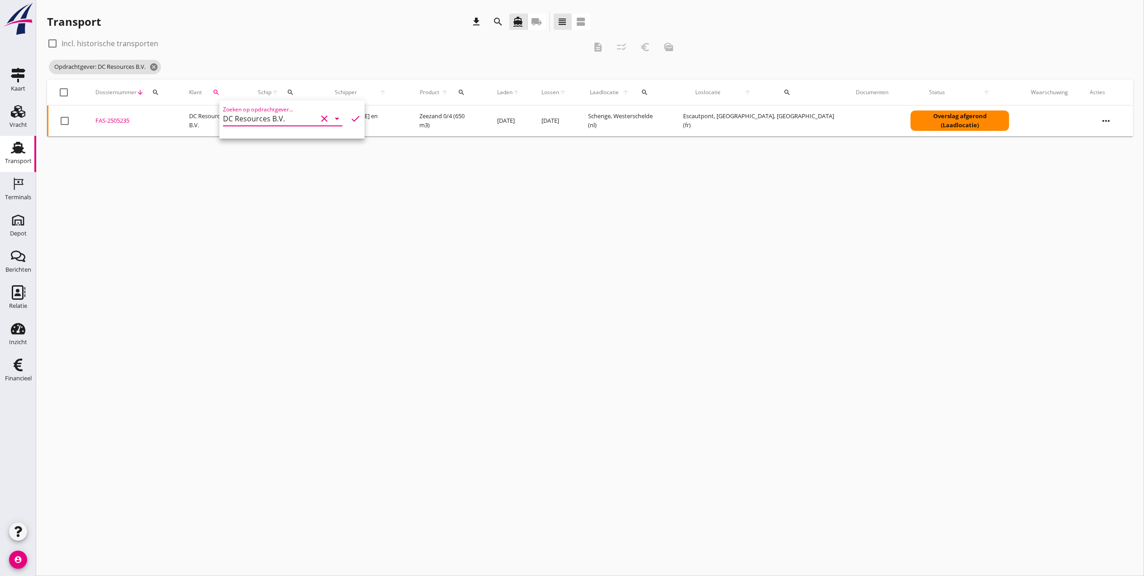
click at [473, 221] on div "cancel You are impersonating another user. Transport download search directions…" at bounding box center [590, 288] width 1108 height 576
click at [131, 123] on div "FAS-2505235" at bounding box center [131, 120] width 72 height 9
click at [221, 217] on div "cancel You are impersonating another user. Transport download search directions…" at bounding box center [590, 288] width 1108 height 576
click at [19, 122] on div "Vracht" at bounding box center [19, 125] width 18 height 6
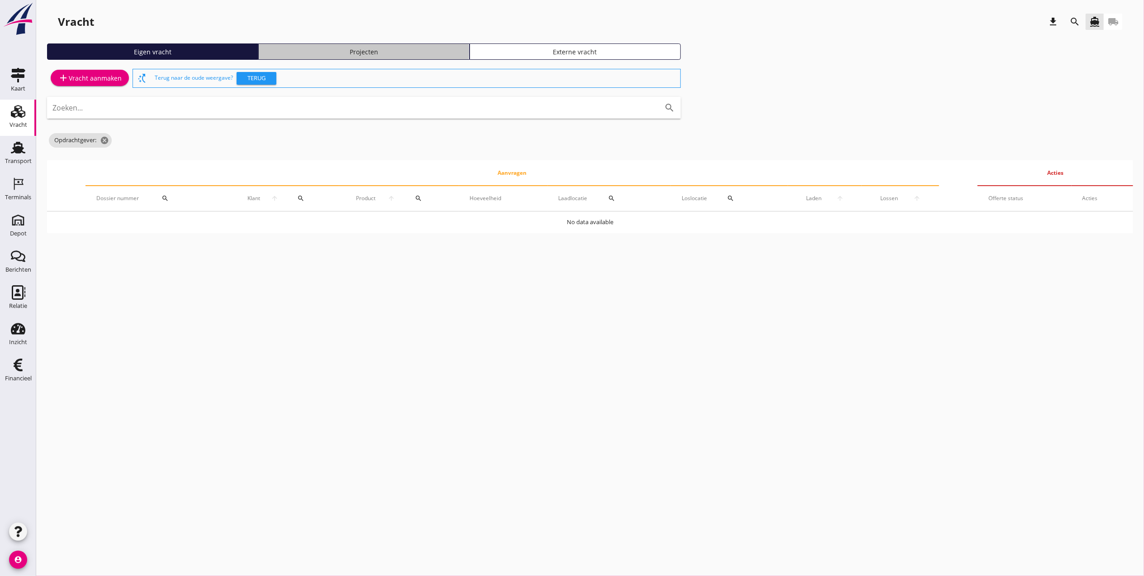
click at [418, 50] on div "Projecten" at bounding box center [363, 52] width 203 height 10
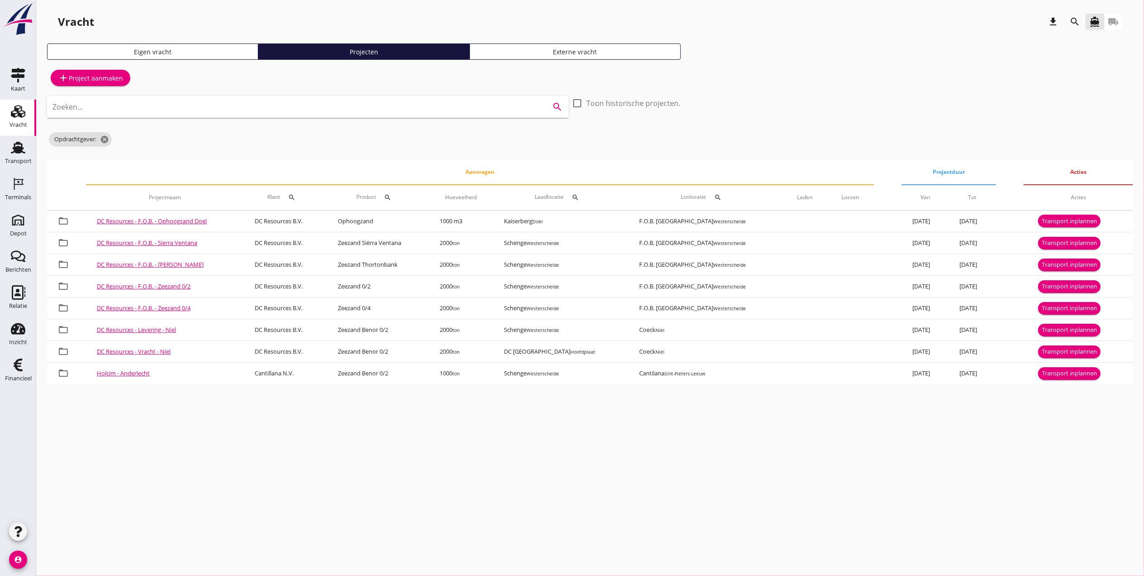
click at [120, 105] on input "Zoeken..." at bounding box center [295, 107] width 486 height 14
click at [762, 146] on div "add Project aanmaken Zoeken... search check_box_outline_blank Toon historische …" at bounding box center [590, 225] width 1086 height 317
click at [300, 199] on div "search" at bounding box center [292, 197] width 16 height 7
click at [356, 229] on input "Zoeken op opdrachtgever..." at bounding box center [349, 223] width 94 height 14
click at [374, 244] on div "DC Resources B.V." at bounding box center [357, 245] width 96 height 11
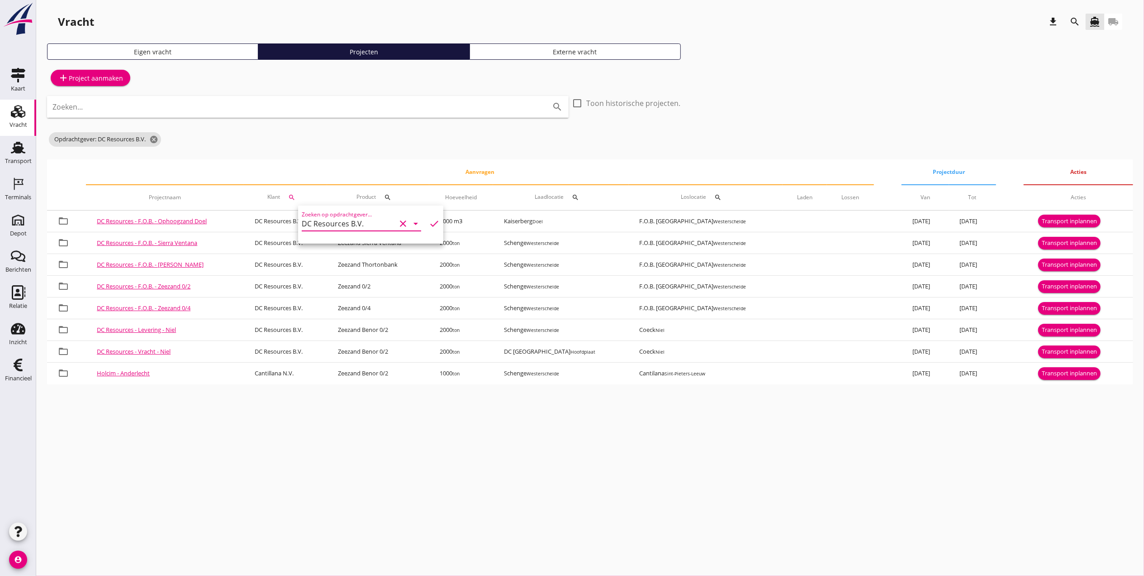
type input "DC Resources B.V."
click at [429, 225] on icon "check" at bounding box center [434, 223] width 11 height 11
click at [398, 223] on icon "clear" at bounding box center [403, 223] width 11 height 11
click at [366, 405] on div "cancel You are impersonating another user. Vracht download search directions_bo…" at bounding box center [590, 288] width 1108 height 576
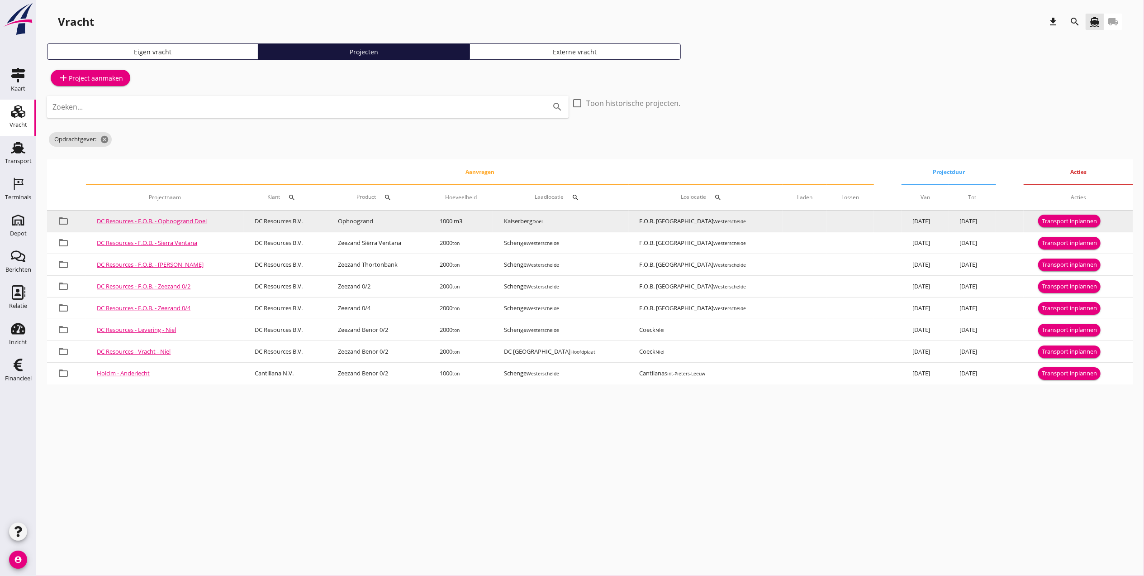
click at [714, 221] on small "Westerschelde" at bounding box center [730, 221] width 33 height 6
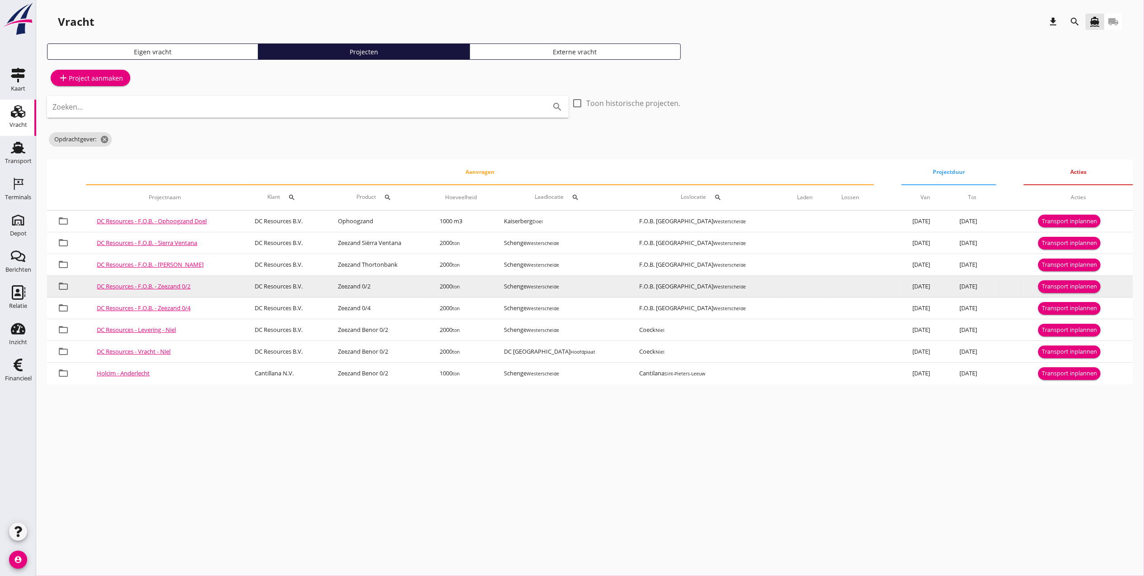
click at [126, 289] on link "DC Resources - F.O.B. - Zeezand 0/2" at bounding box center [144, 286] width 94 height 8
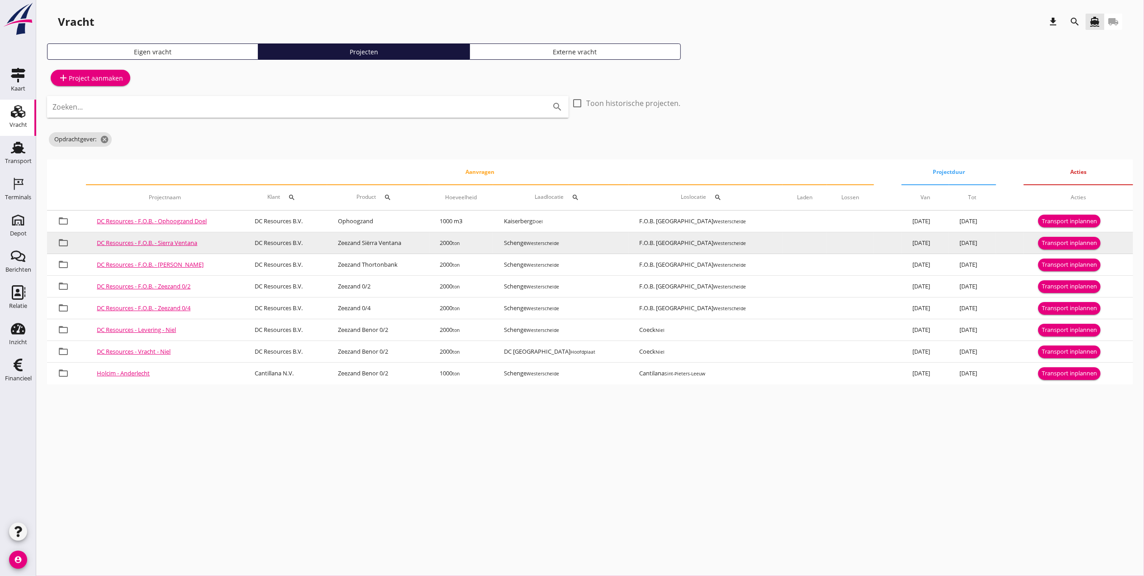
click at [129, 245] on link "DC Resources - F.O.B. - Sierra Ventana" at bounding box center [147, 242] width 100 height 8
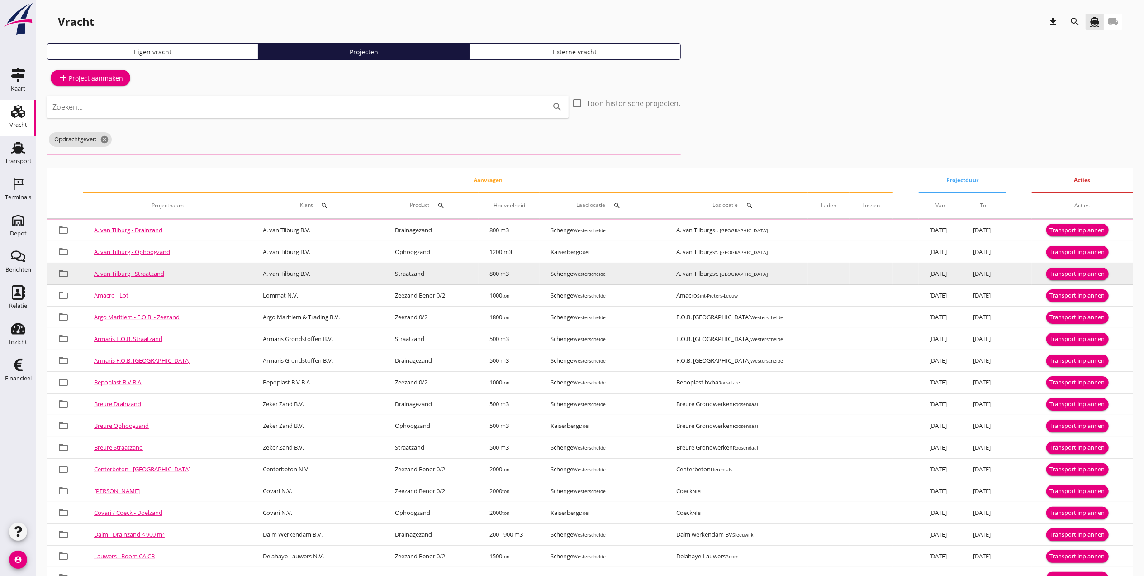
click at [131, 271] on link "A. van Tilburg - Straatzand" at bounding box center [129, 273] width 70 height 8
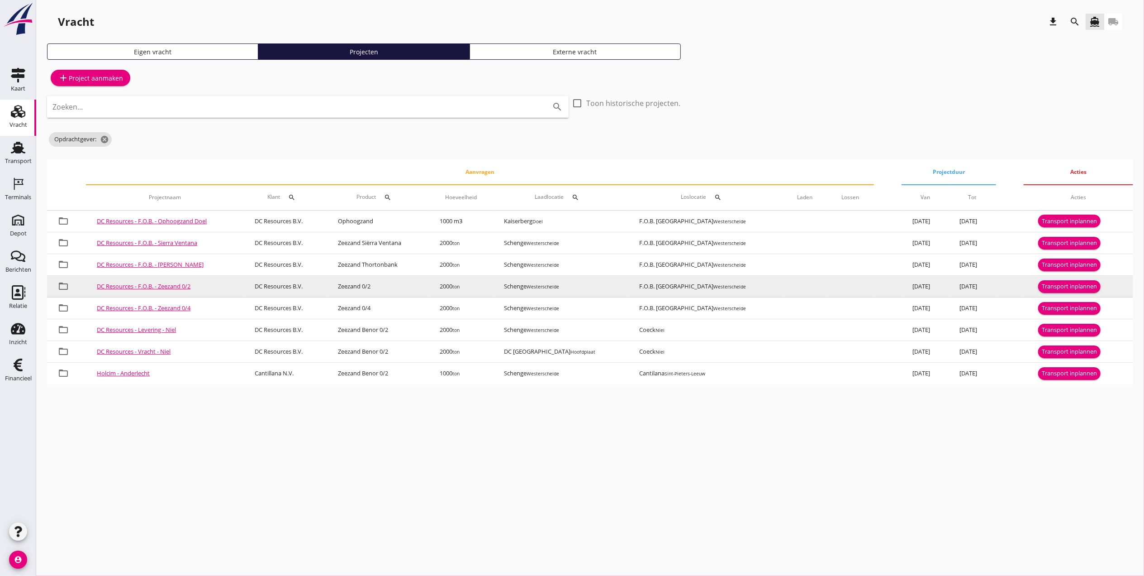
click at [176, 281] on td "DC Resources - F.O.B. - Zeezand 0/2" at bounding box center [165, 287] width 158 height 22
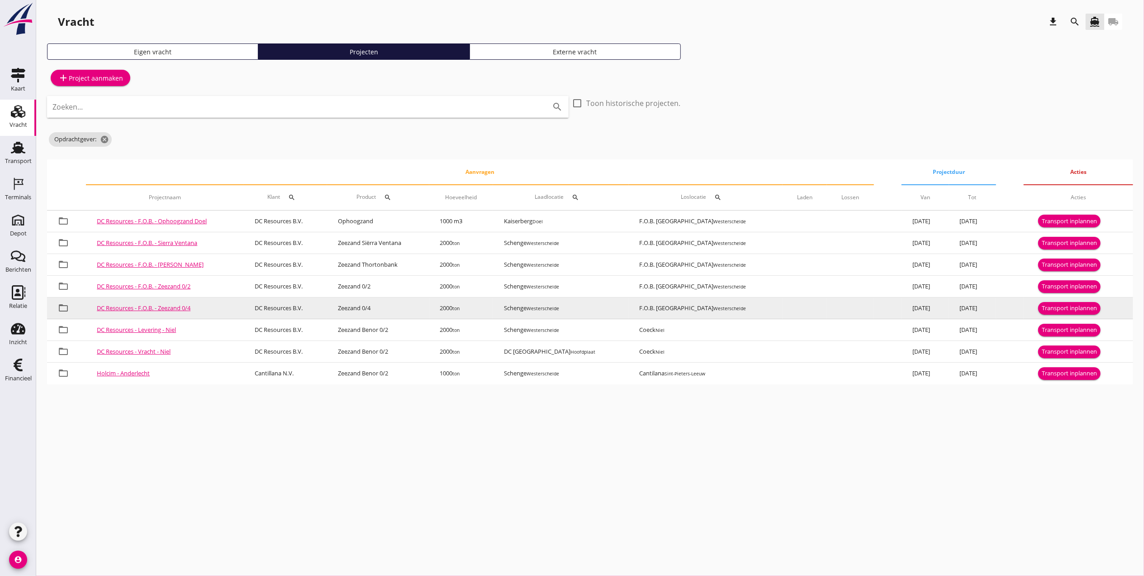
click at [133, 305] on link "DC Resources - F.O.B. - Zeezand 0/4" at bounding box center [144, 308] width 94 height 8
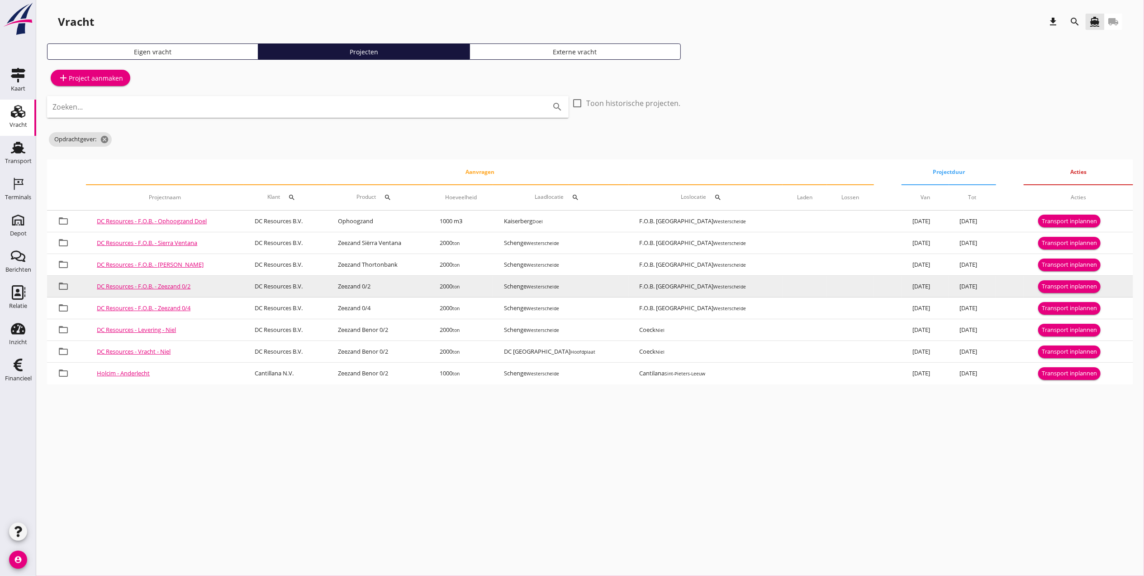
click at [174, 285] on link "DC Resources - F.O.B. - Zeezand 0/2" at bounding box center [144, 286] width 94 height 8
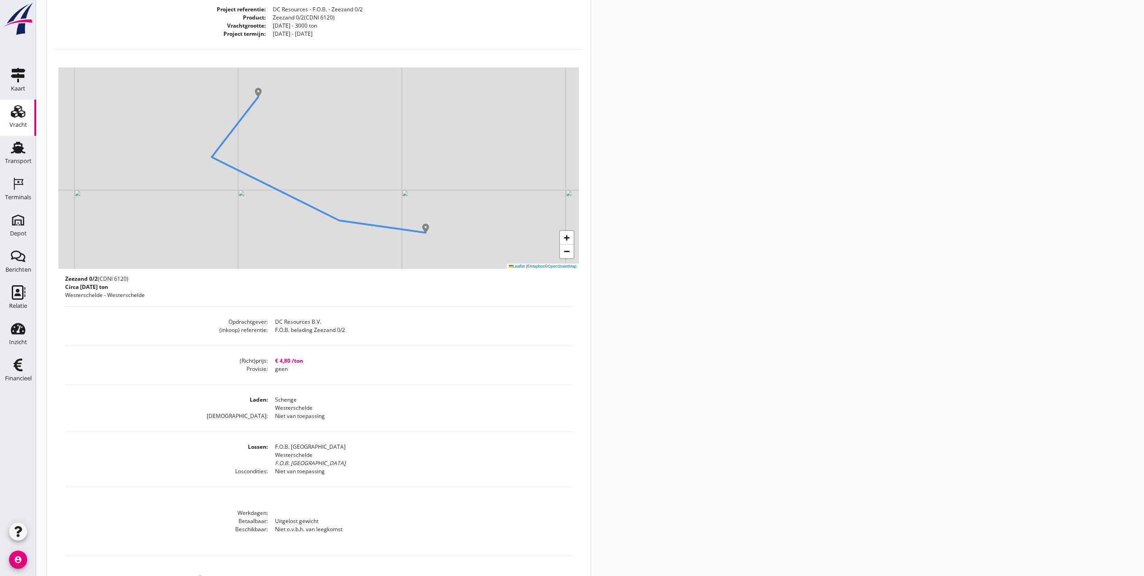
scroll to position [218, 0]
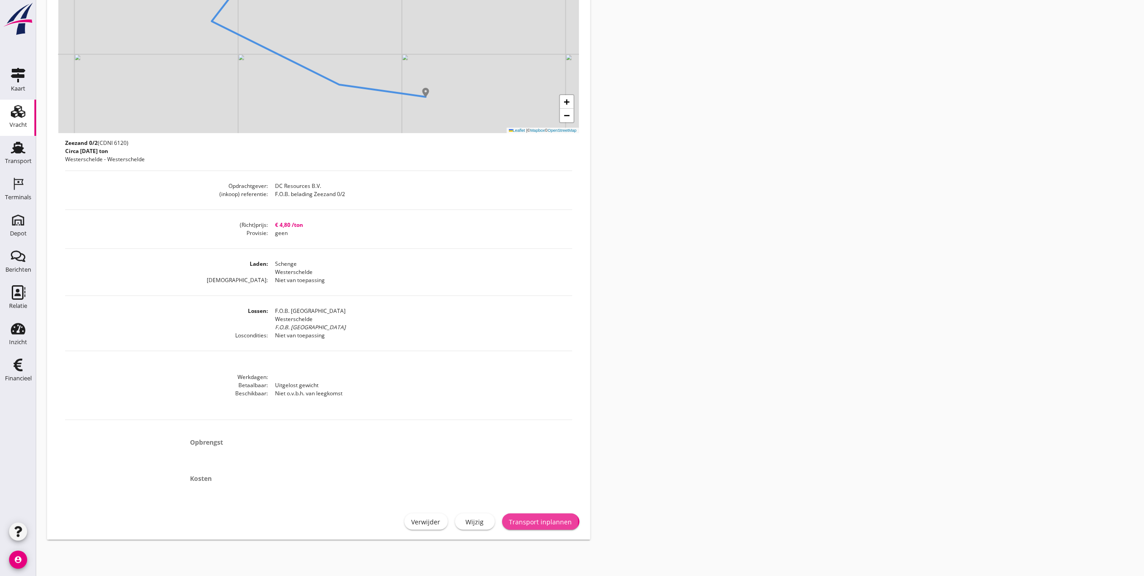
click at [565, 514] on button "Transport inplannen" at bounding box center [540, 521] width 77 height 16
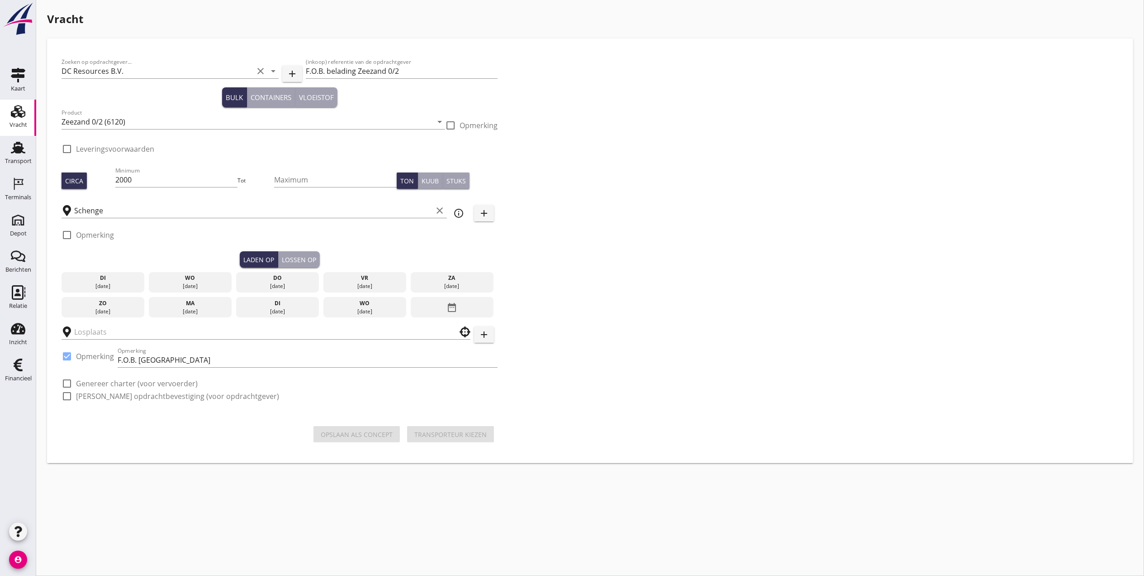
checkbox input "true"
type input "F.O.B. [GEOGRAPHIC_DATA]"
checkbox input "true"
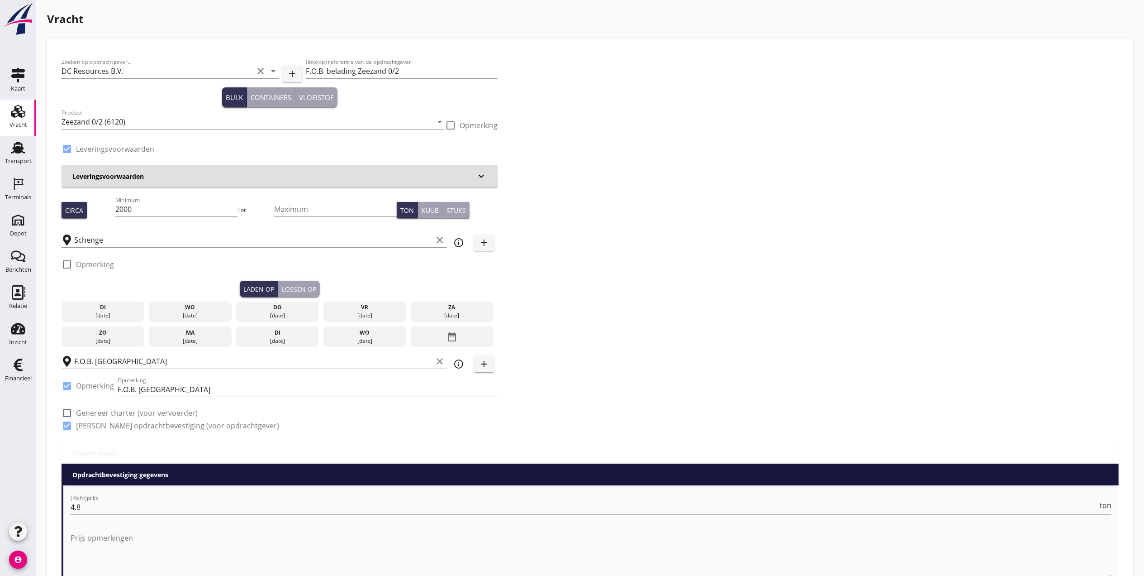
click at [201, 310] on div "wo" at bounding box center [190, 307] width 79 height 8
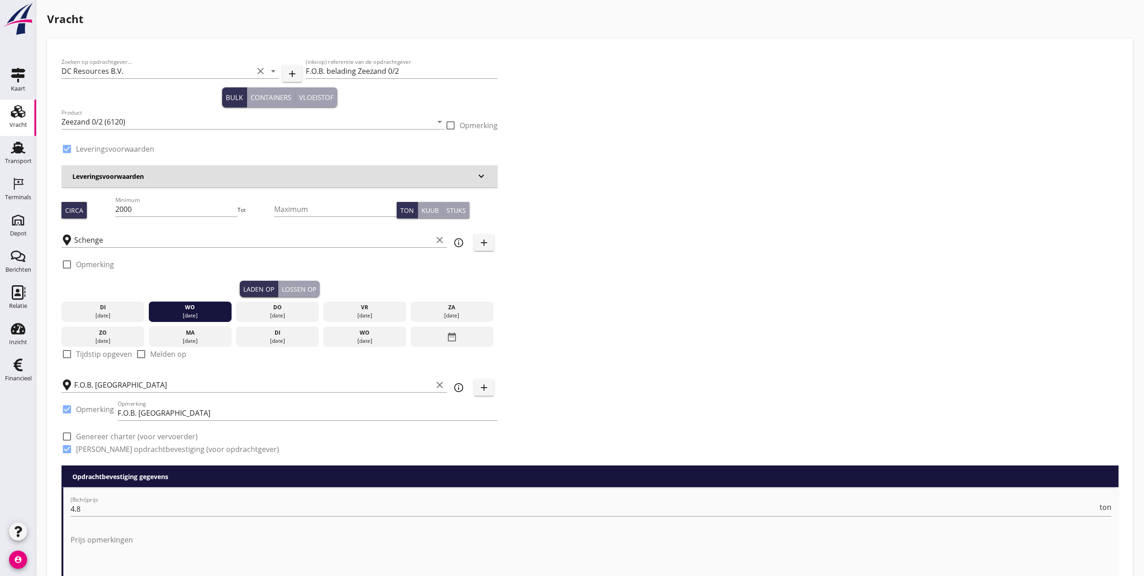
click at [306, 285] on div "Lossen op" at bounding box center [299, 289] width 34 height 10
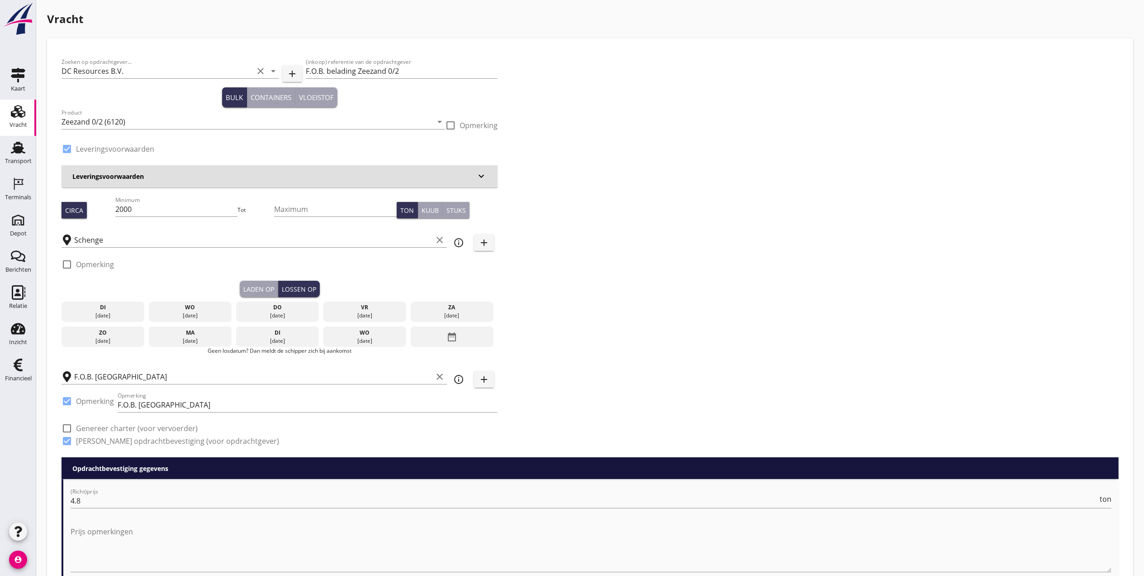
click at [270, 310] on div "do" at bounding box center [277, 307] width 79 height 8
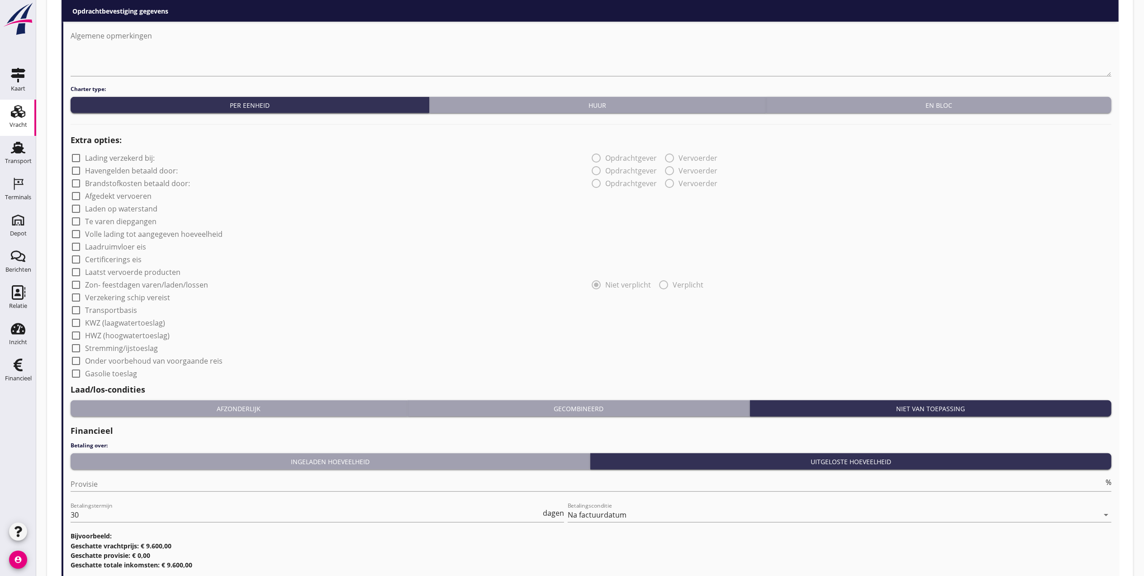
scroll to position [645, 0]
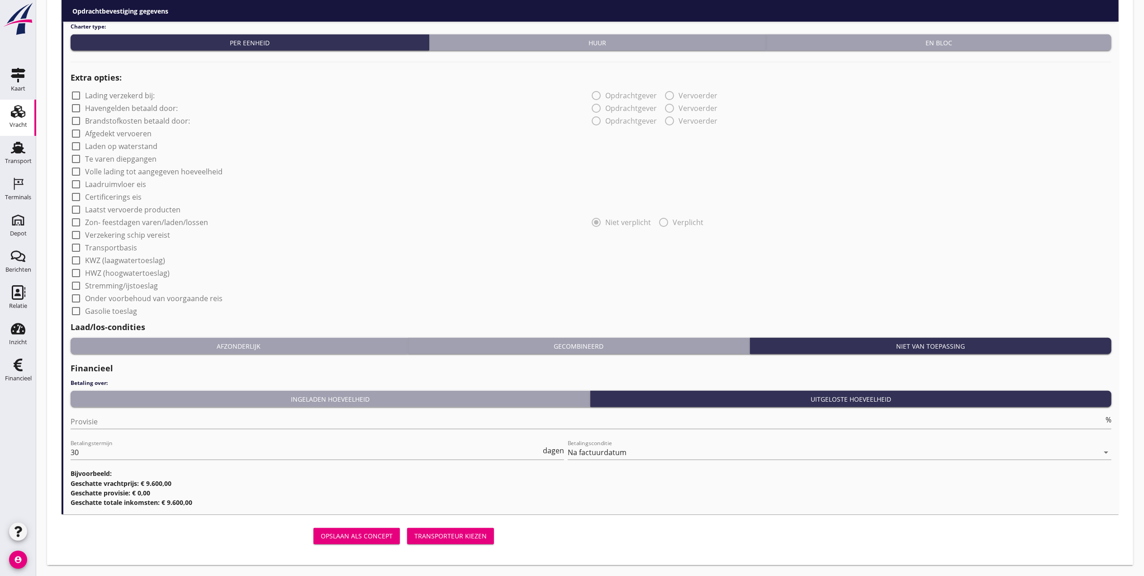
drag, startPoint x: 434, startPoint y: 543, endPoint x: 452, endPoint y: 543, distance: 17.2
click at [452, 543] on div "Opslaan als concept Transporteur kiezen" at bounding box center [280, 536] width 436 height 22
click at [455, 538] on div "Transporteur kiezen" at bounding box center [450, 536] width 72 height 10
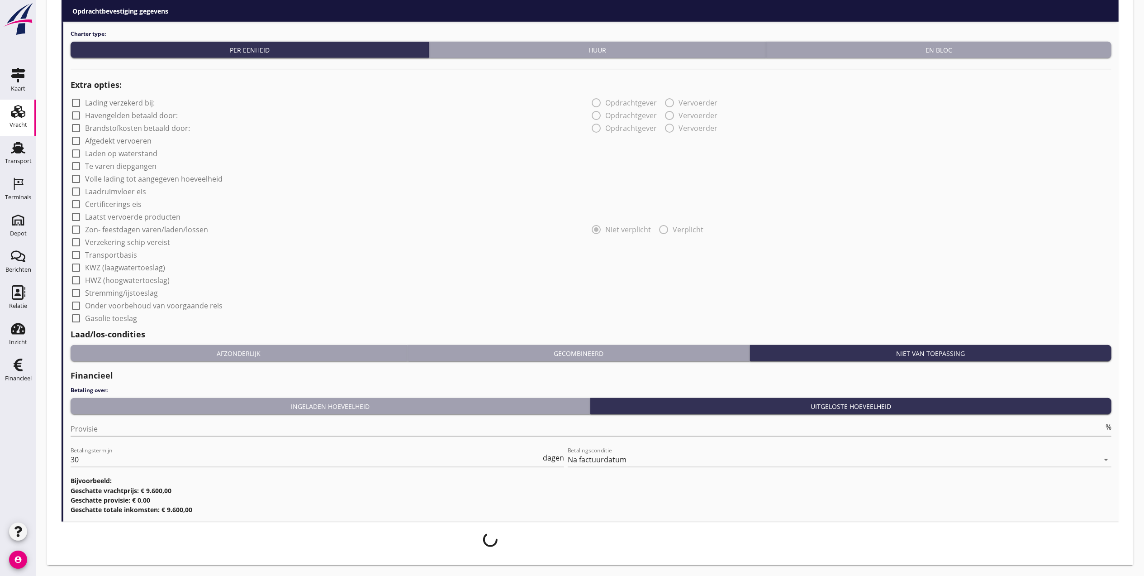
scroll to position [638, 0]
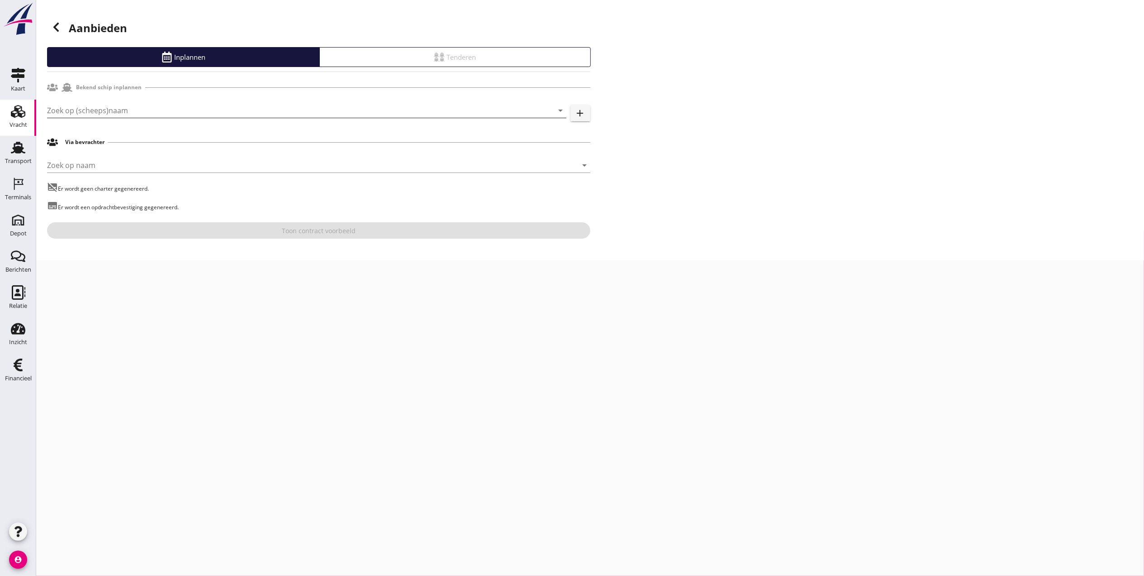
click at [138, 113] on input "Zoek op (scheeps)naam" at bounding box center [294, 110] width 494 height 14
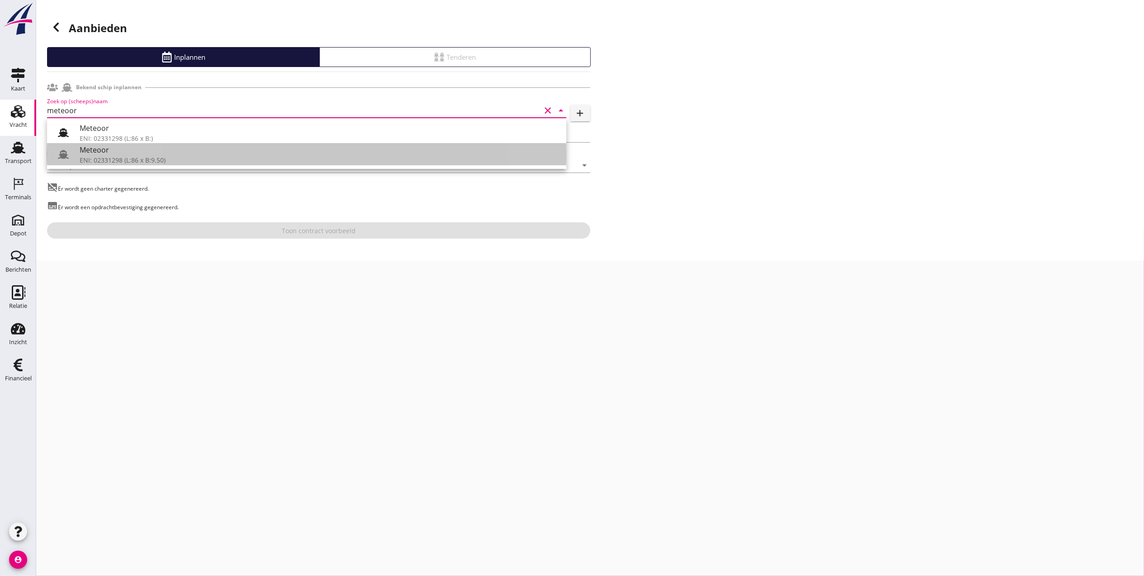
click at [62, 156] on use at bounding box center [63, 154] width 11 height 9
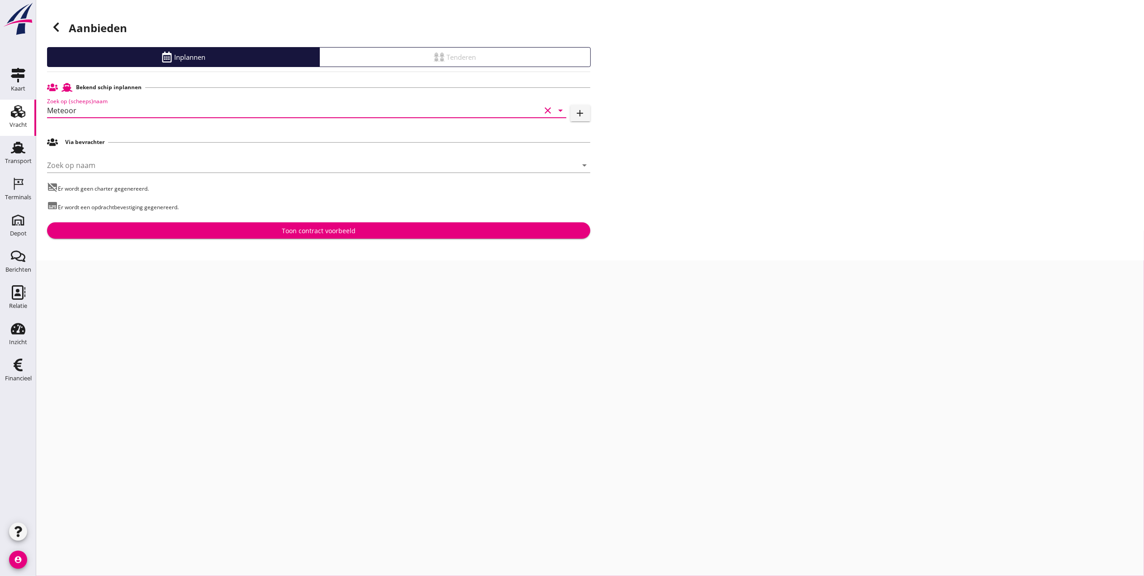
type input "Meteoor"
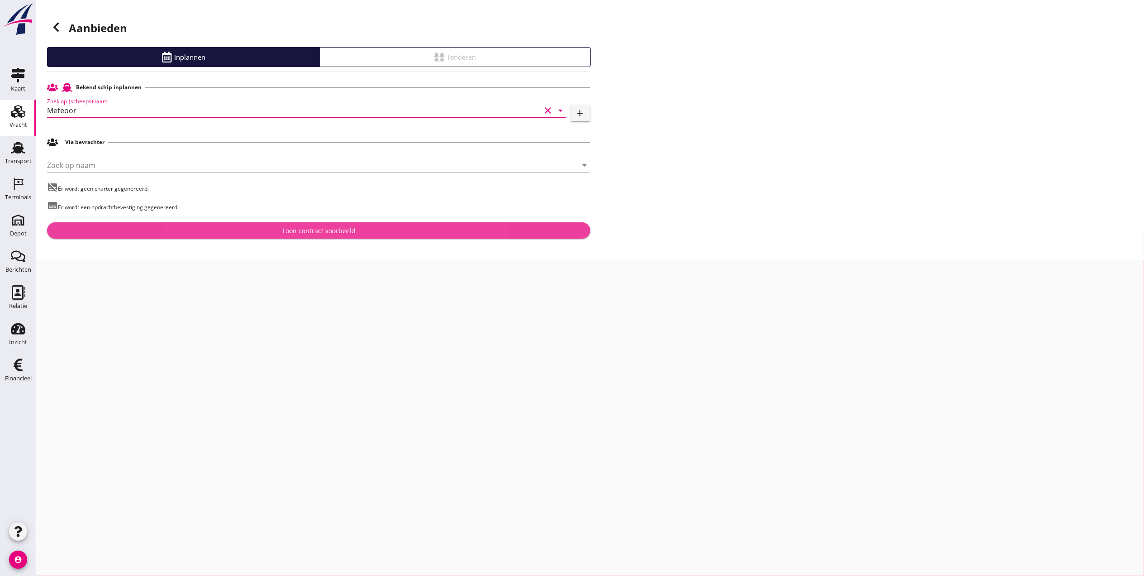
click at [157, 227] on div "Toon contract voorbeeld" at bounding box center [318, 231] width 529 height 10
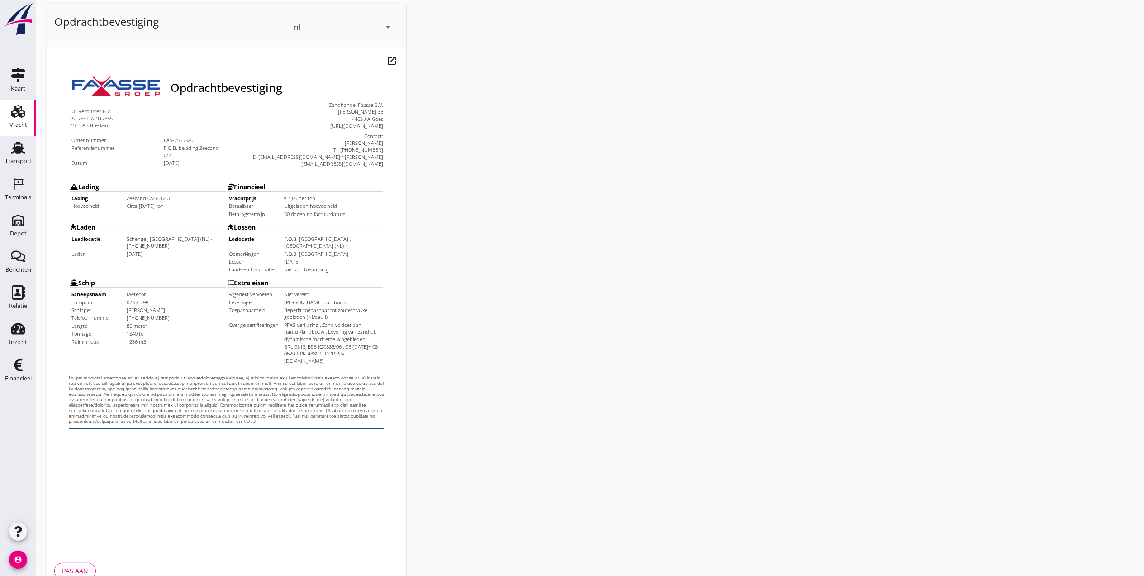
scroll to position [94, 0]
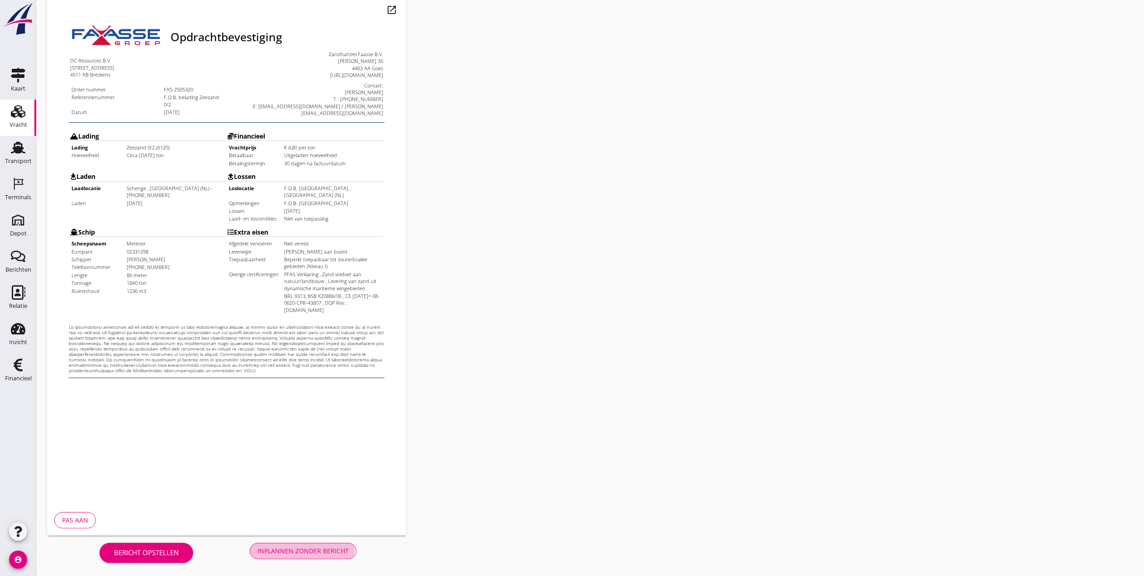
click at [322, 553] on div "Inplannen zonder bericht" at bounding box center [302, 551] width 91 height 10
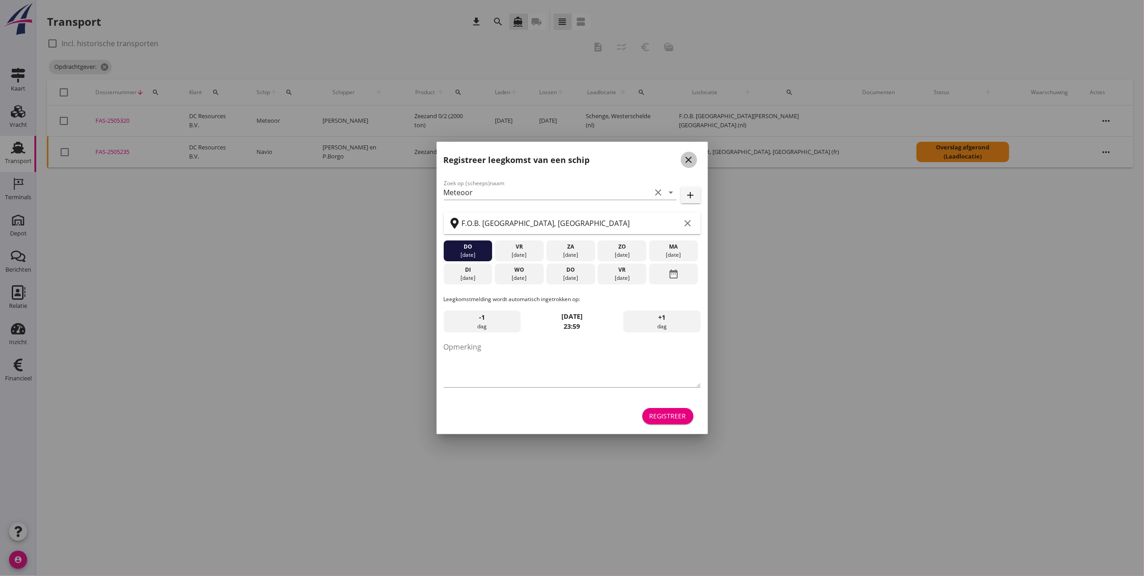
click at [692, 156] on icon "close" at bounding box center [689, 159] width 11 height 11
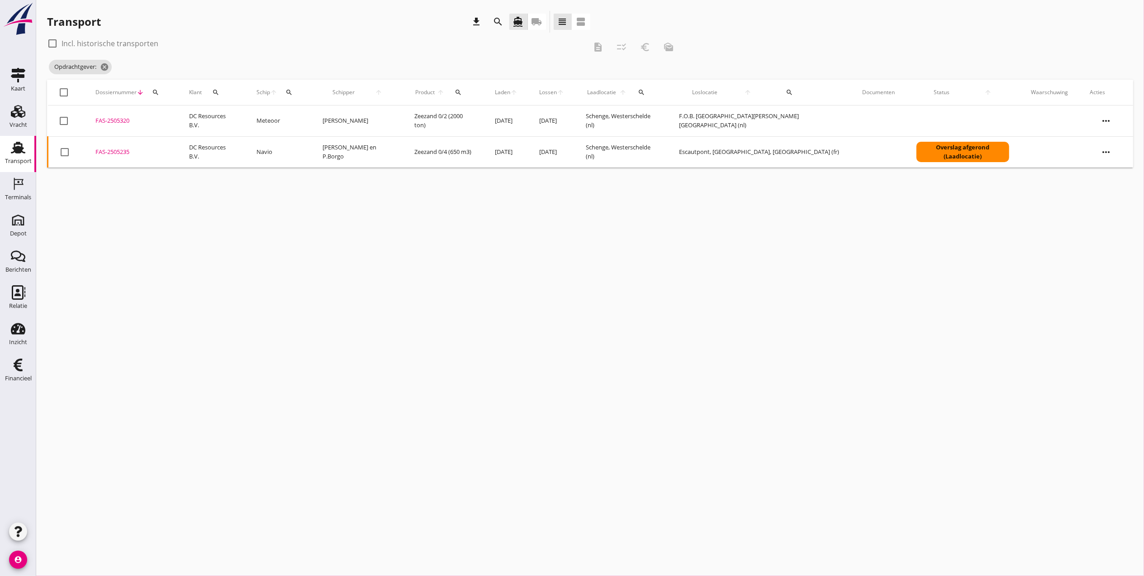
click at [125, 121] on div "FAS-2505320" at bounding box center [131, 120] width 72 height 9
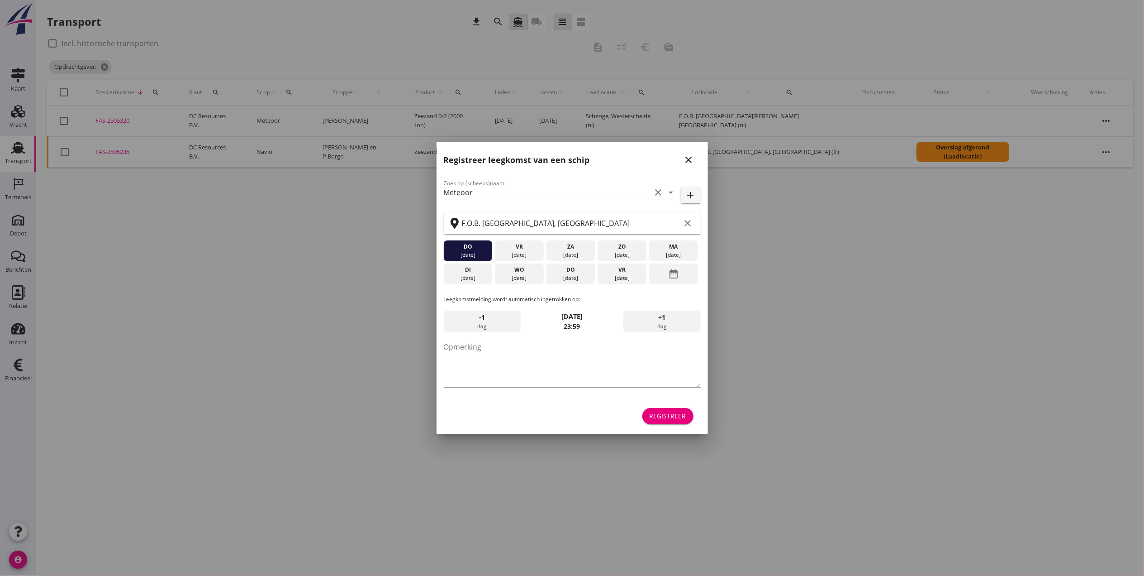
click at [692, 158] on icon "close" at bounding box center [689, 159] width 11 height 11
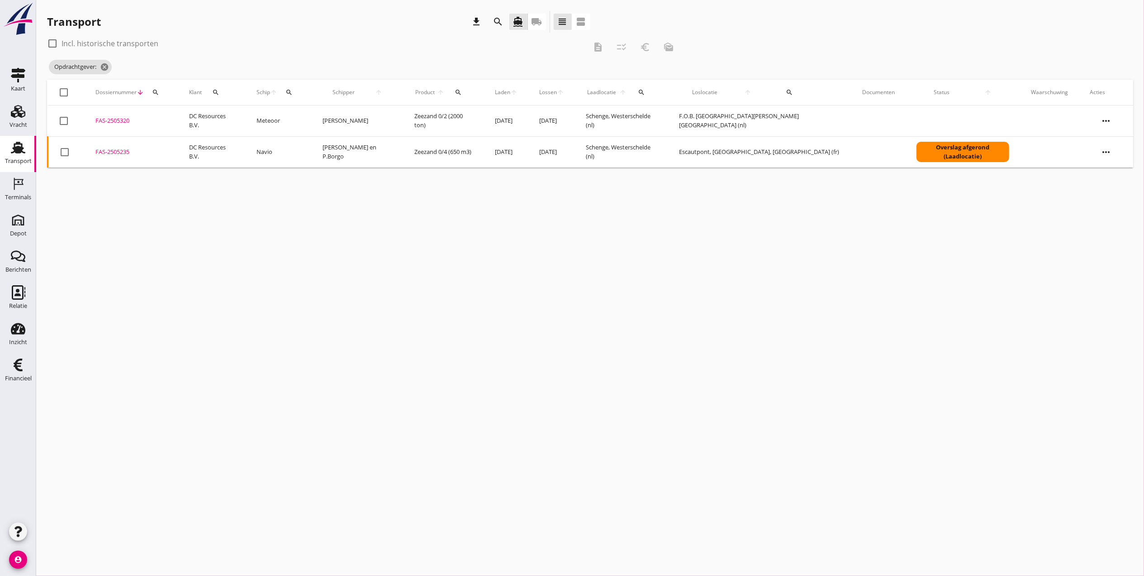
click at [1101, 127] on icon "more_horiz" at bounding box center [1106, 120] width 25 height 25
click at [752, 297] on div "cancel You are impersonating another user. Transport download search directions…" at bounding box center [590, 288] width 1108 height 576
click at [118, 121] on div "FAS-2505320" at bounding box center [131, 120] width 72 height 9
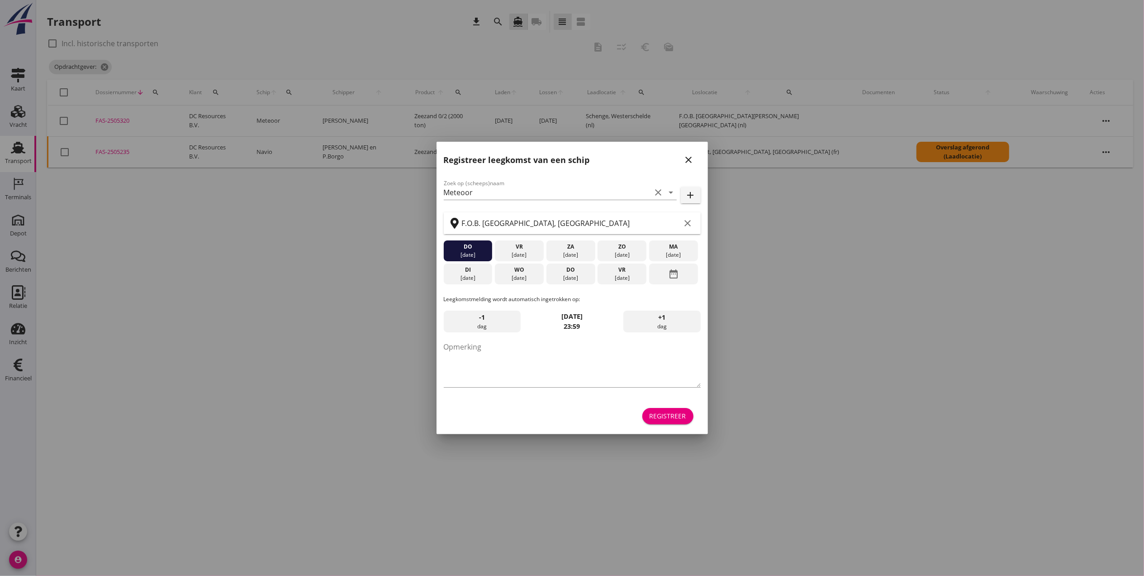
click at [691, 162] on icon "close" at bounding box center [689, 159] width 11 height 11
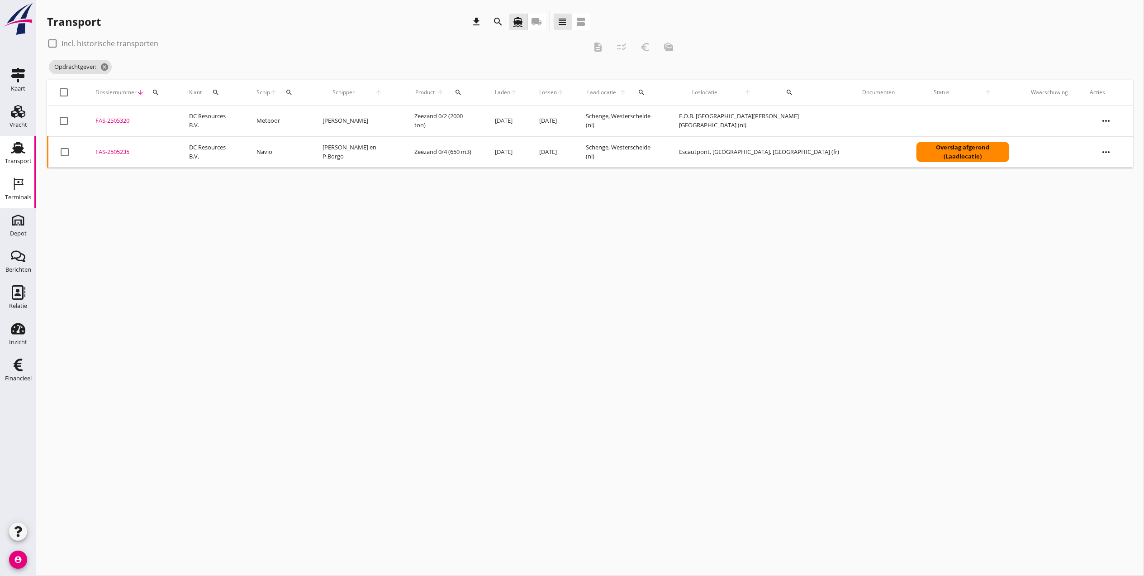
click at [22, 187] on icon "Terminals" at bounding box center [18, 183] width 14 height 14
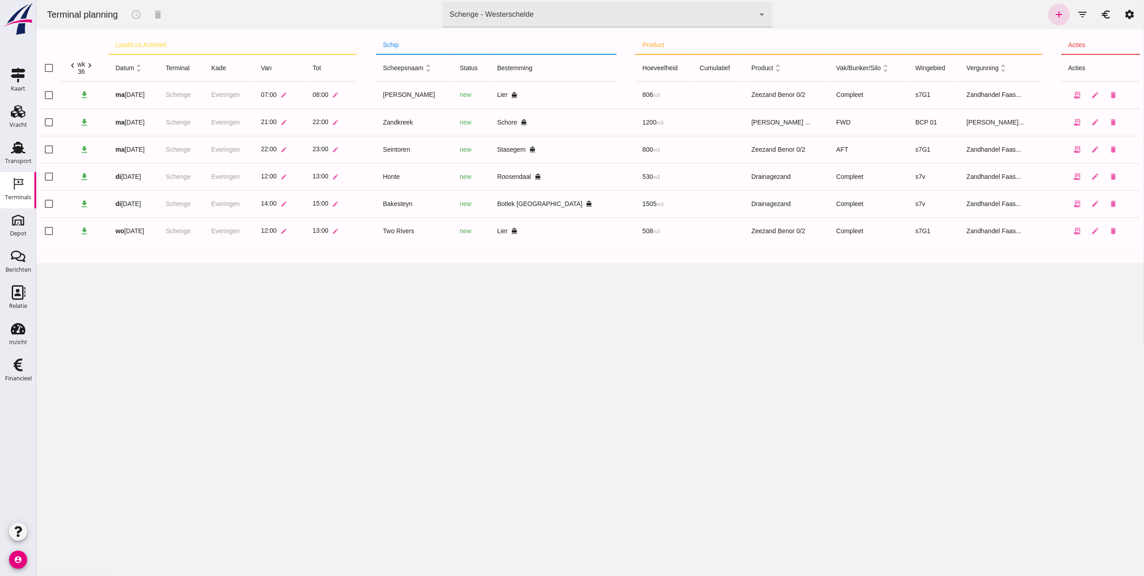
click div "Schenge - Westerschelde 9c876888-926f-4f5f-969d-c779b766b815"
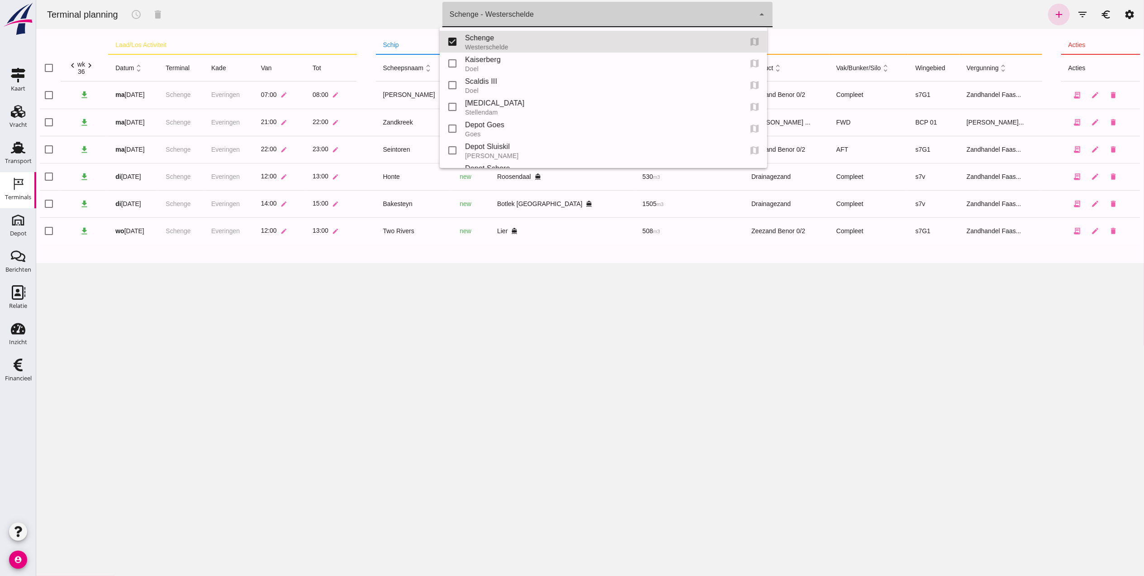
click div "Schenge - Westerschelde 9c876888-926f-4f5f-969d-c779b766b815"
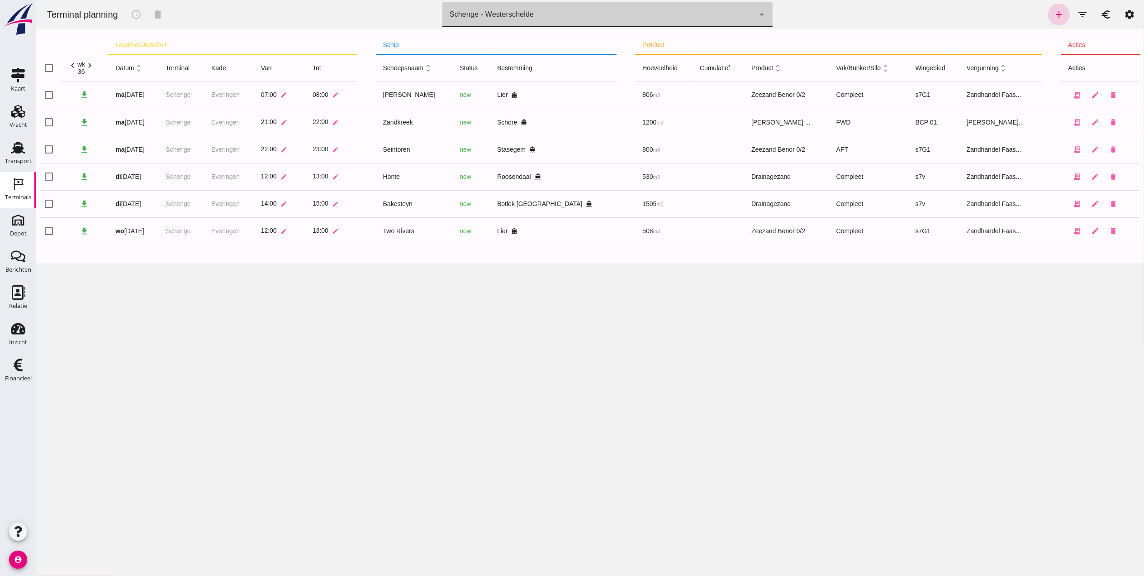
click at [1053, 13] on icon "add" at bounding box center [1058, 14] width 11 height 11
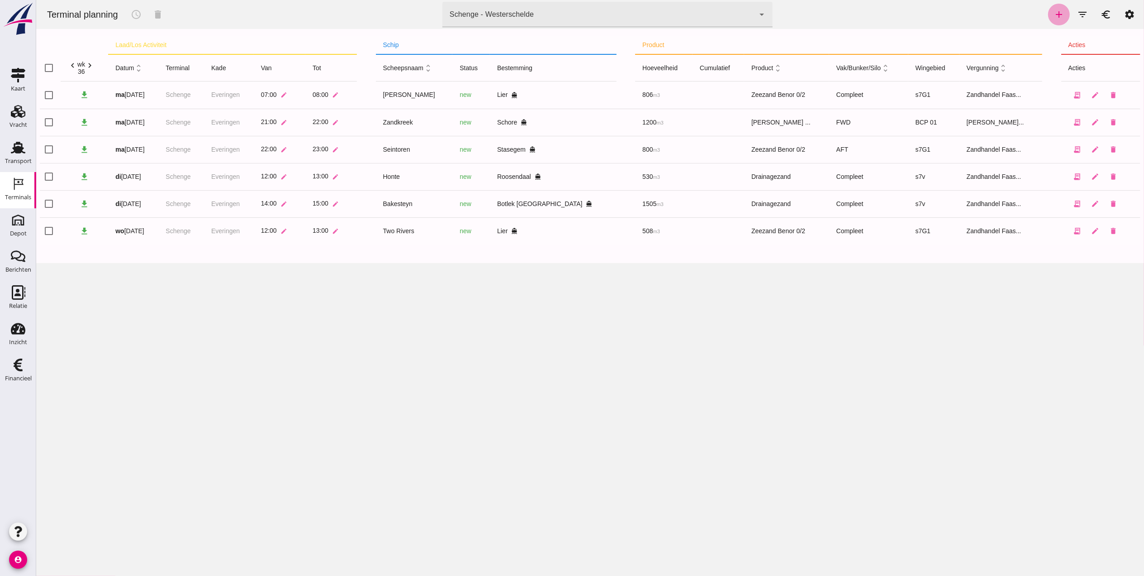
type input "Zandhandel Faasse B.V."
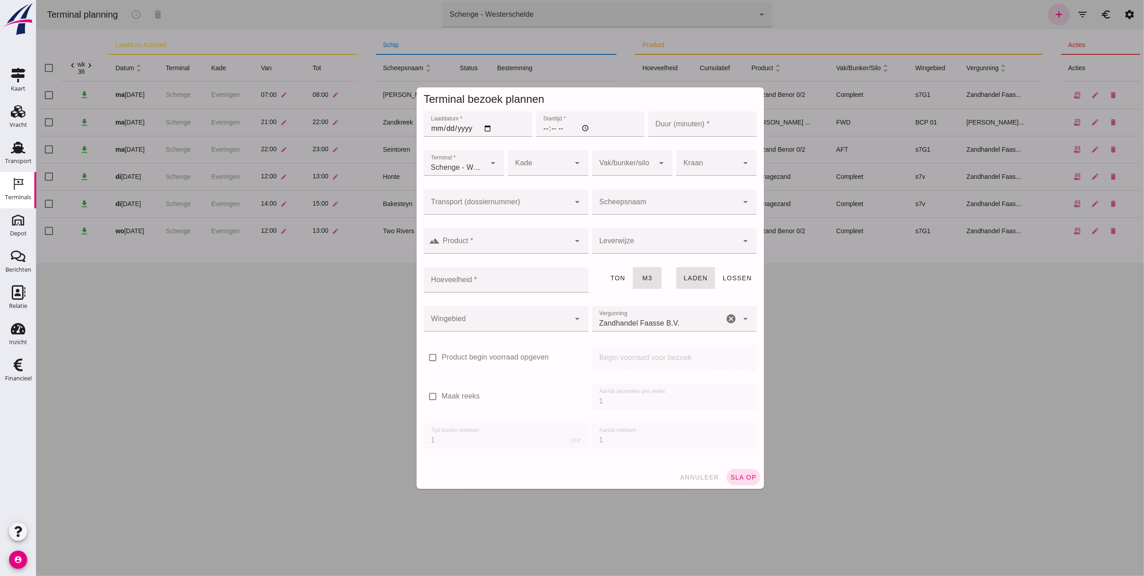
click input "Transport (dossiernummer)"
click at [483, 227] on div "FAS-250 5320" at bounding box center [501, 228] width 150 height 11
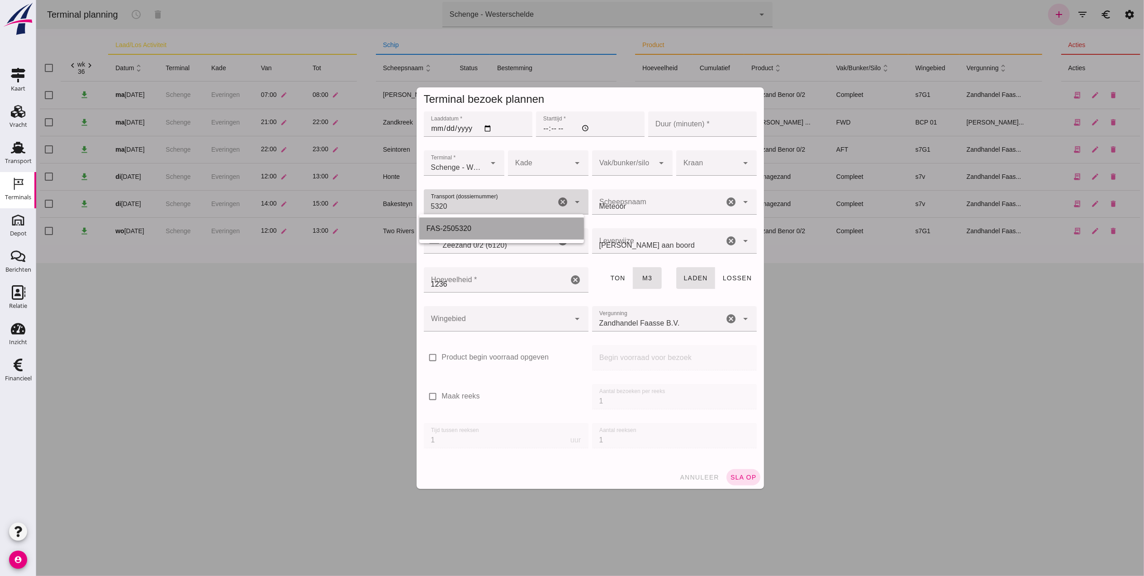
type input "FAS-2505320"
type input "franco_on_board"
type input "1236"
type input "FAS-2505320"
click input "Laaddatum *"
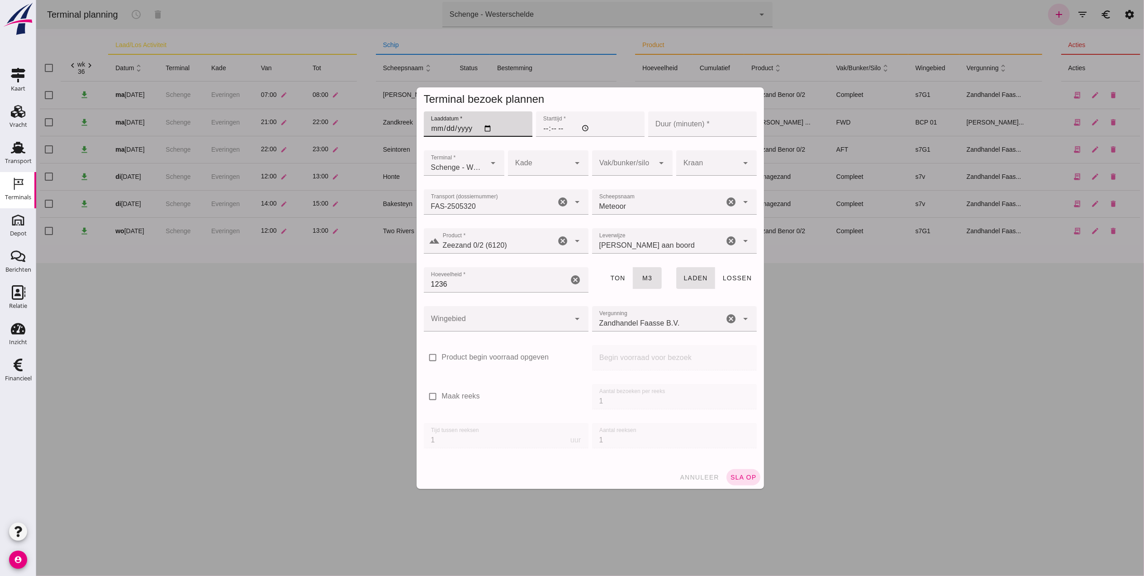
click input "Laaddatum *"
type input "[DATE]"
click input "Starttijd *"
type input "13:00"
click input "Duur (minuten) *"
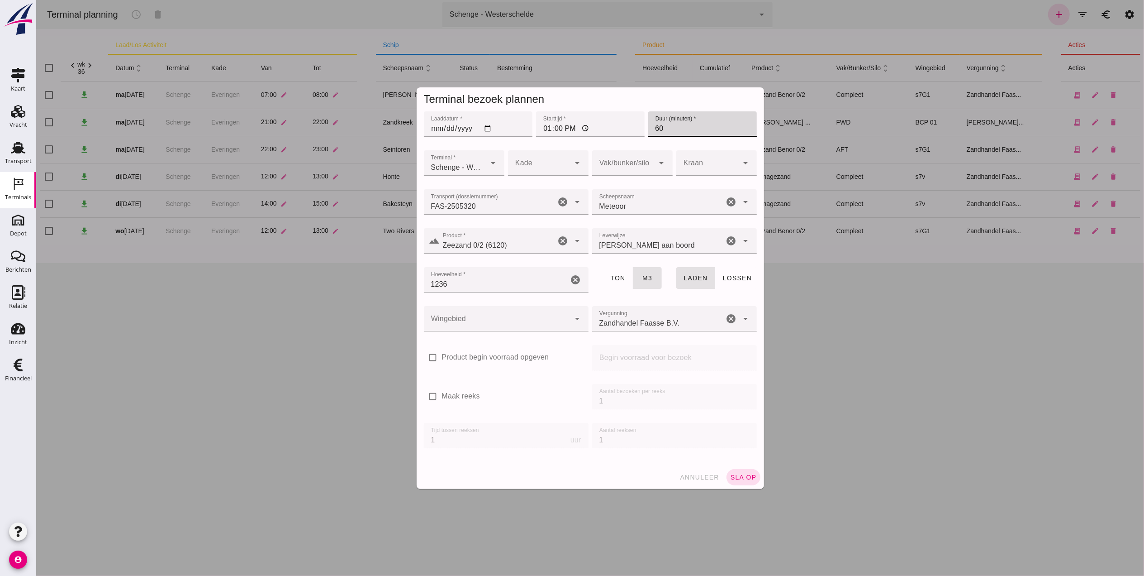
type input "60"
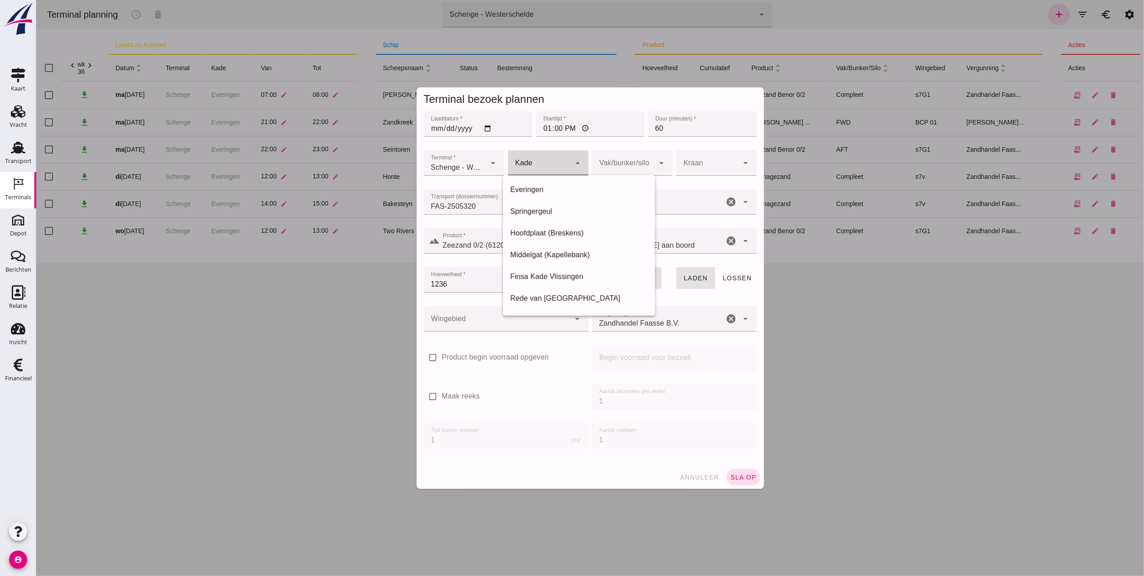
click div
click at [554, 190] on div "Everingen" at bounding box center [579, 189] width 138 height 11
type input "7"
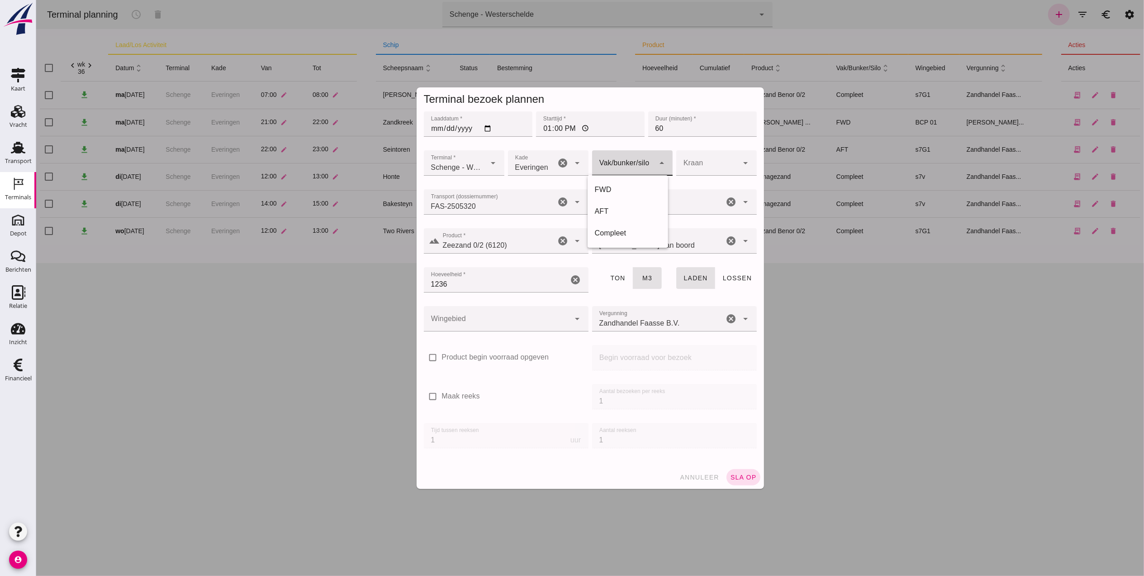
click div
click div "Compleet"
type input "291"
click div
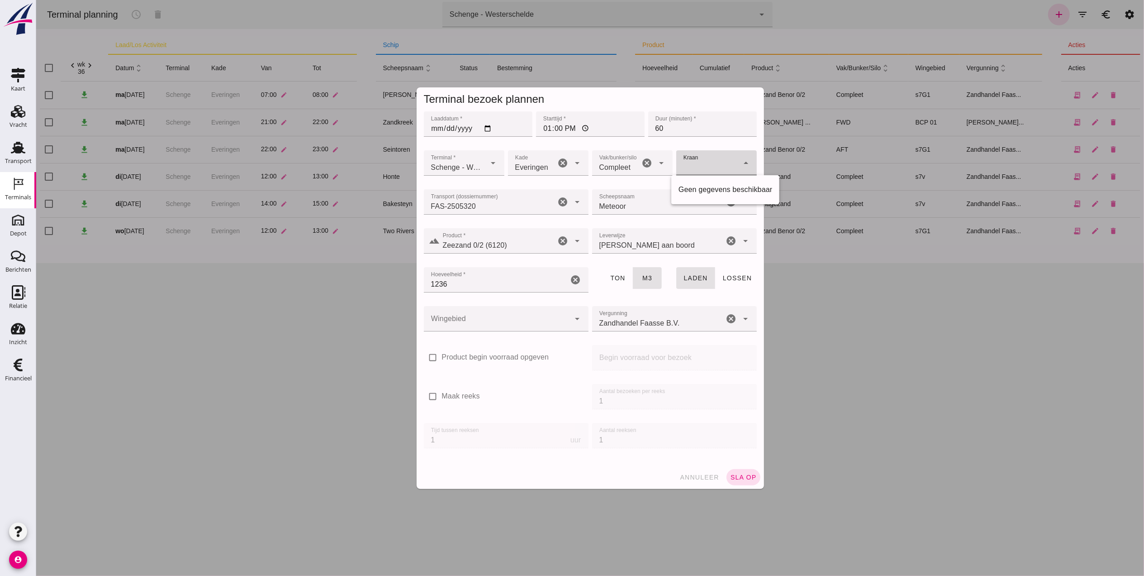
click div
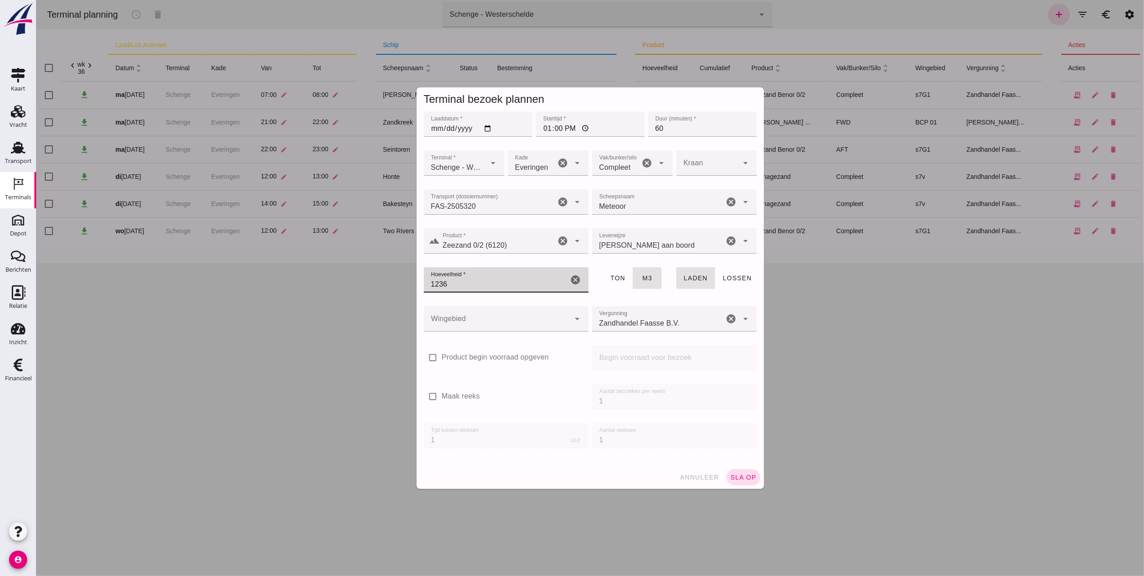
drag, startPoint x: 520, startPoint y: 283, endPoint x: 335, endPoint y: 286, distance: 184.7
click div "Terminal bezoek plannen Laaddatum * Laaddatum * [DATE] Starttijd * Starttijd * …"
type input "1300"
click div
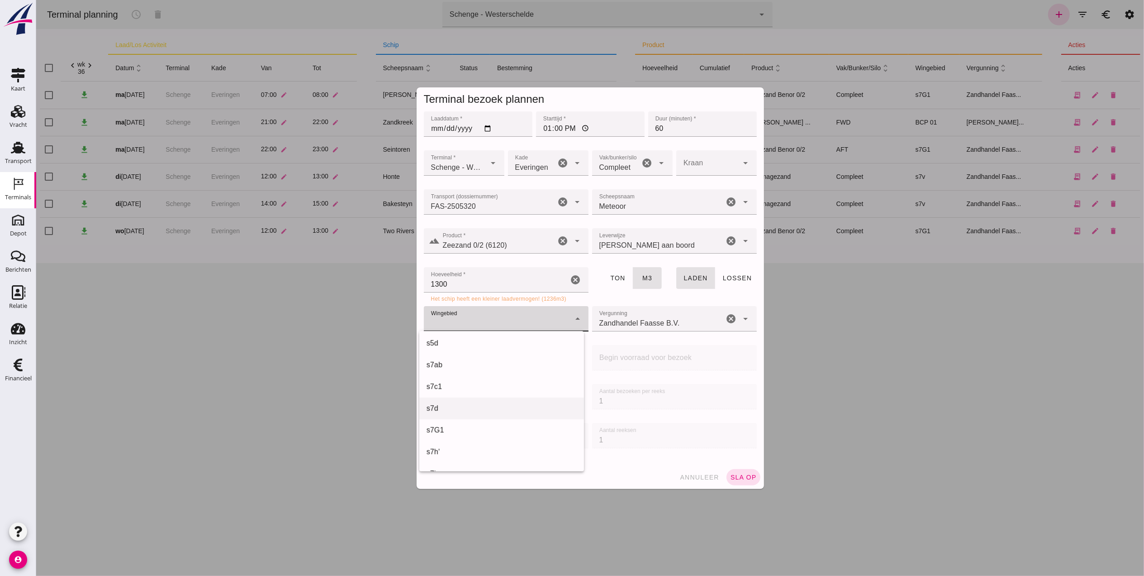
scroll to position [301, 0]
click at [465, 370] on div "s7G1" at bounding box center [501, 369] width 150 height 11
type input "224"
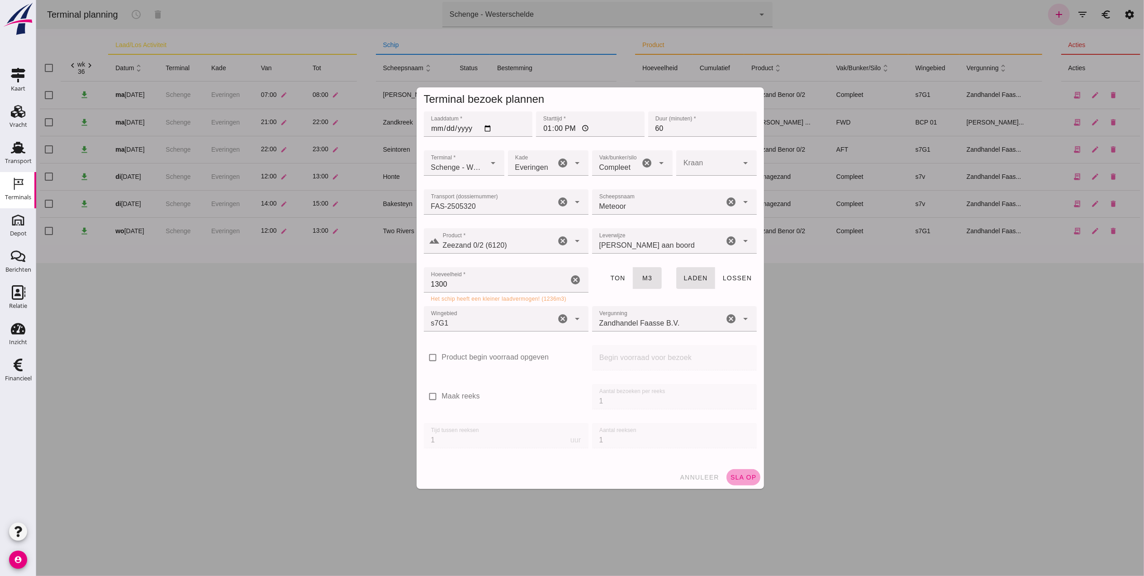
click span "sla op"
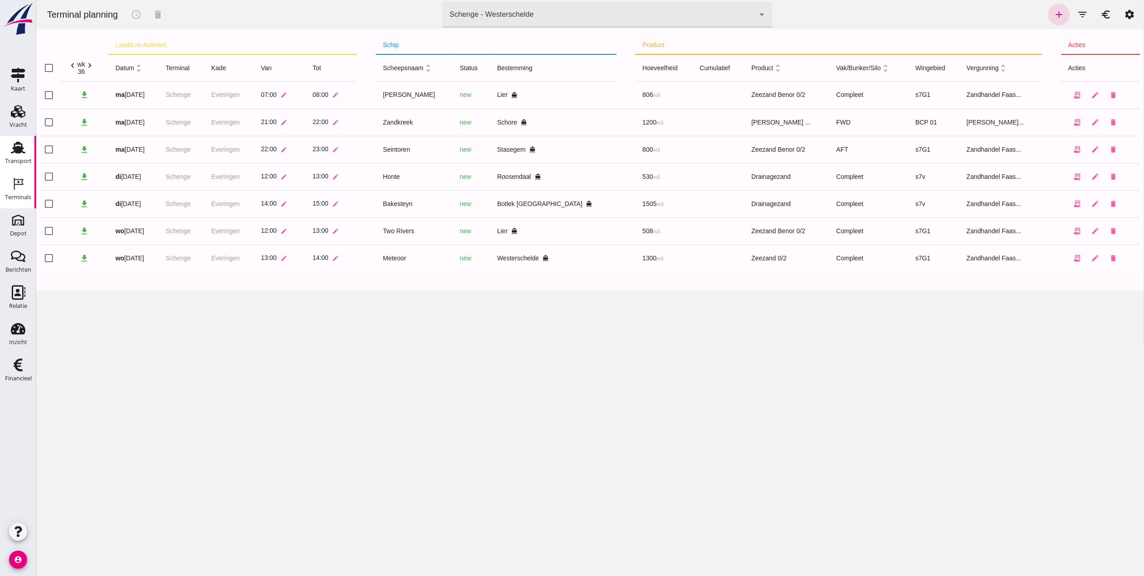
click at [24, 152] on use at bounding box center [18, 148] width 14 height 12
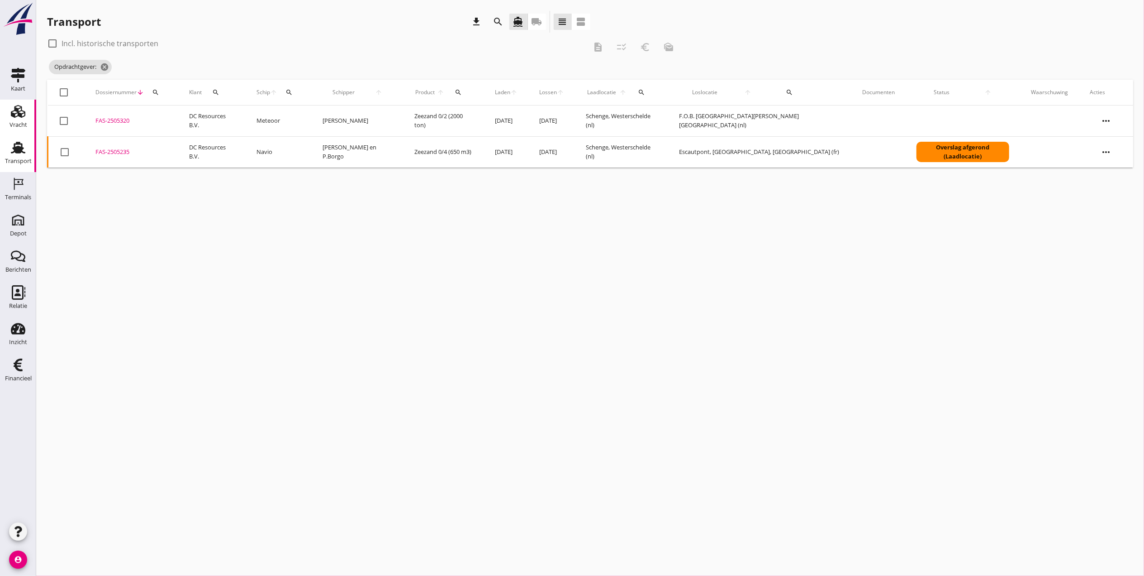
click at [24, 113] on use at bounding box center [18, 111] width 14 height 13
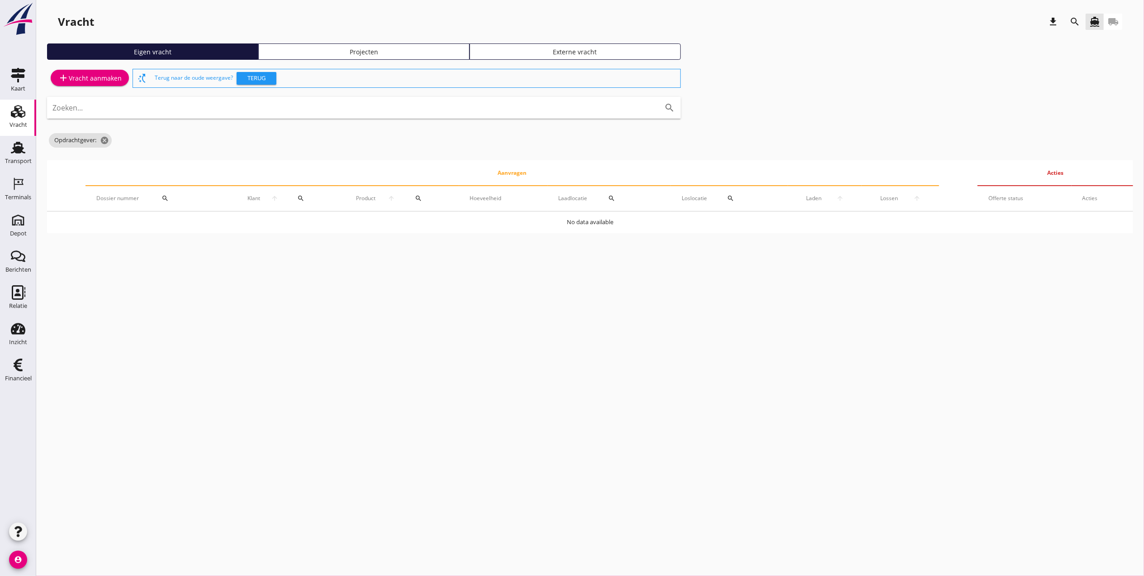
click at [274, 203] on div "Klant arrow_upward search" at bounding box center [285, 198] width 86 height 22
click at [272, 196] on icon "arrow_upward" at bounding box center [275, 198] width 18 height 7
click at [259, 198] on span "Klant" at bounding box center [254, 198] width 24 height 8
click at [19, 156] on div "Transport" at bounding box center [18, 161] width 27 height 13
